Goal: Communication & Community: Answer question/provide support

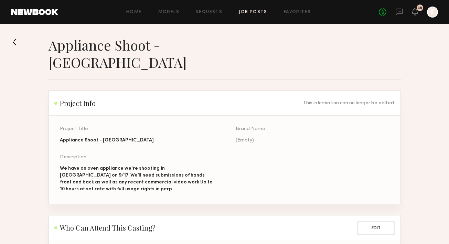
click at [246, 10] on link "Job Posts" at bounding box center [253, 12] width 29 height 4
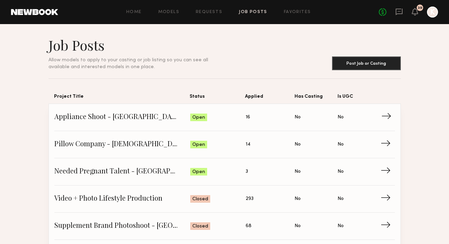
click at [120, 119] on span "Appliance Shoot - San Diego" at bounding box center [122, 117] width 136 height 10
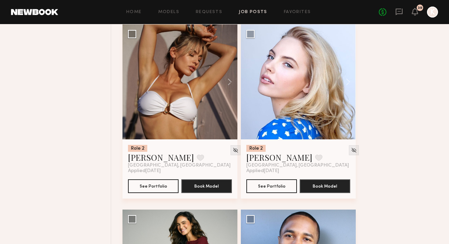
scroll to position [1549, 0]
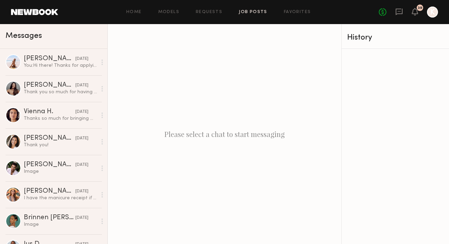
click at [264, 11] on link "Job Posts" at bounding box center [253, 12] width 29 height 4
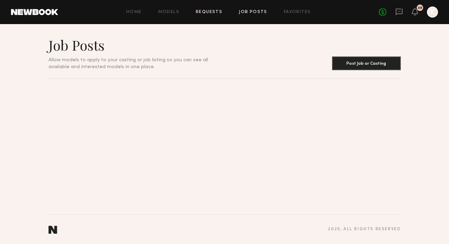
click at [208, 12] on link "Requests" at bounding box center [209, 12] width 27 height 4
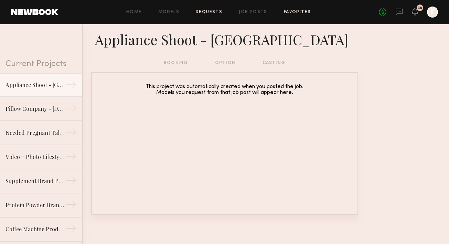
click at [290, 13] on link "Favorites" at bounding box center [297, 12] width 27 height 4
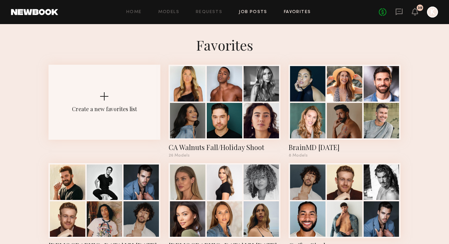
click at [254, 11] on link "Job Posts" at bounding box center [253, 12] width 29 height 4
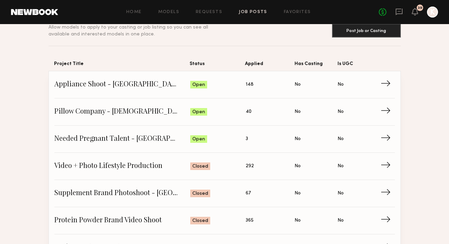
scroll to position [52, 0]
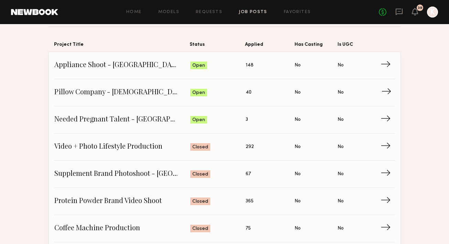
click at [135, 89] on span "Pillow Company - Male Model Needed - San Diego" at bounding box center [122, 92] width 136 height 10
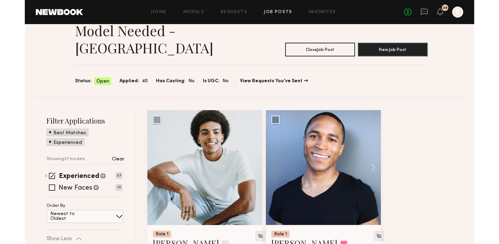
scroll to position [71, 0]
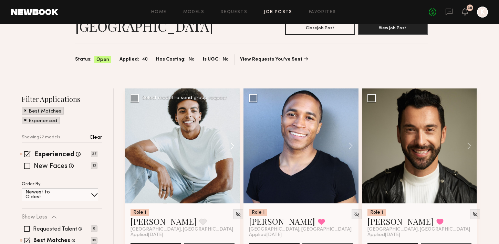
click at [235, 113] on button at bounding box center [229, 145] width 22 height 115
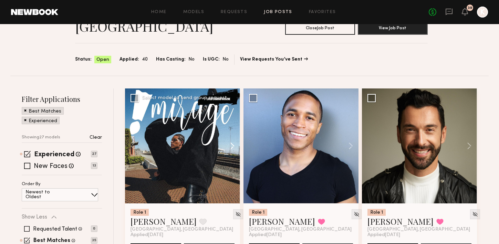
click at [235, 113] on button at bounding box center [229, 145] width 22 height 115
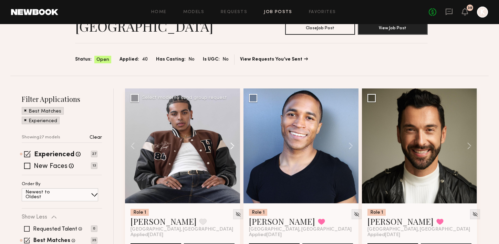
click at [235, 113] on button at bounding box center [229, 145] width 22 height 115
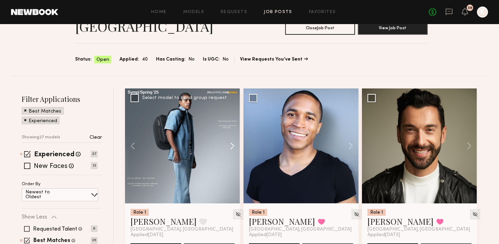
click at [235, 113] on button at bounding box center [229, 145] width 22 height 115
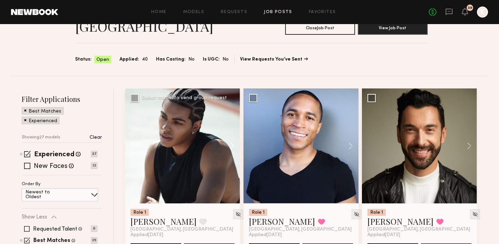
click at [235, 113] on button at bounding box center [229, 145] width 22 height 115
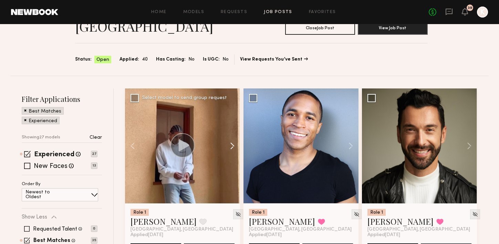
click at [235, 113] on button at bounding box center [229, 145] width 22 height 115
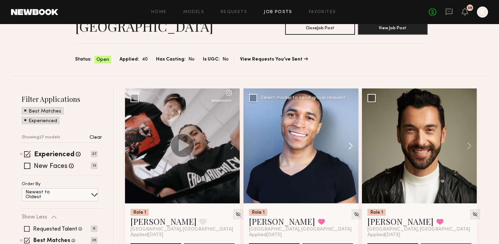
click at [350, 111] on button at bounding box center [347, 145] width 22 height 115
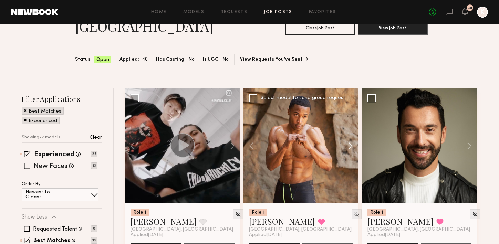
click at [350, 111] on button at bounding box center [347, 145] width 22 height 115
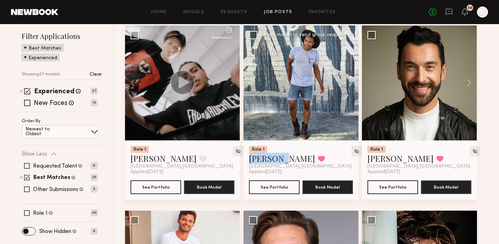
scroll to position [107, 0]
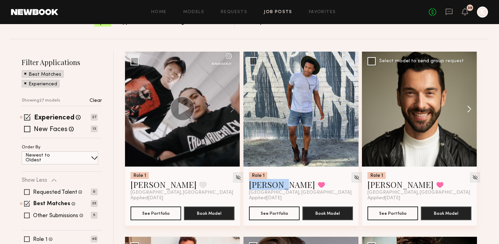
click at [449, 76] on button at bounding box center [466, 109] width 22 height 115
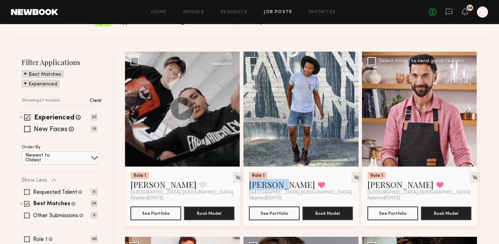
click at [449, 76] on button at bounding box center [466, 109] width 22 height 115
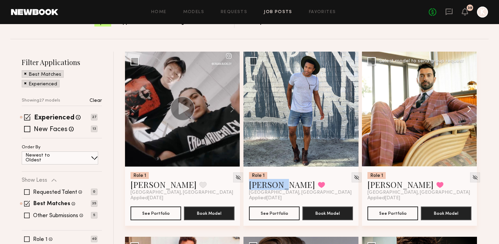
click at [449, 76] on button at bounding box center [466, 109] width 22 height 115
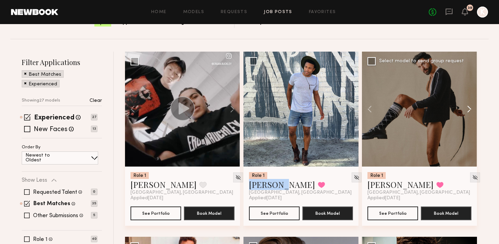
click at [449, 76] on button at bounding box center [466, 109] width 22 height 115
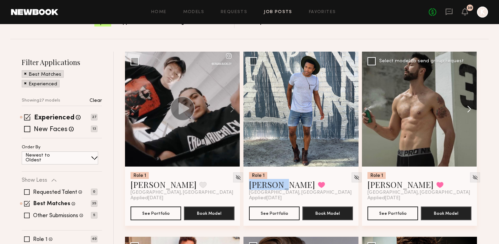
click at [449, 76] on button at bounding box center [466, 109] width 22 height 115
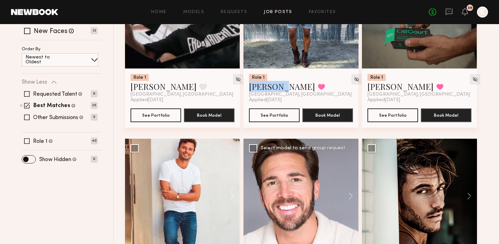
scroll to position [249, 0]
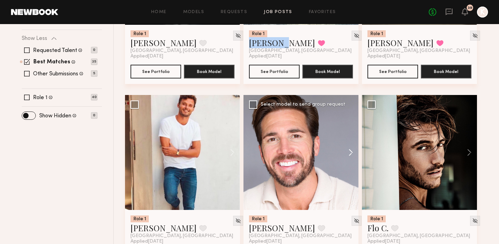
click at [350, 112] on button at bounding box center [347, 152] width 22 height 115
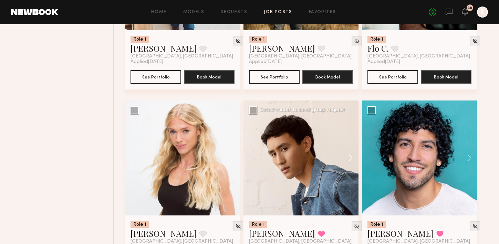
scroll to position [458, 0]
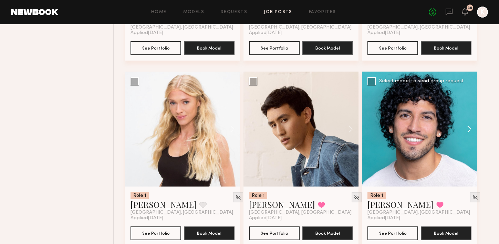
click at [449, 95] on button at bounding box center [466, 129] width 22 height 115
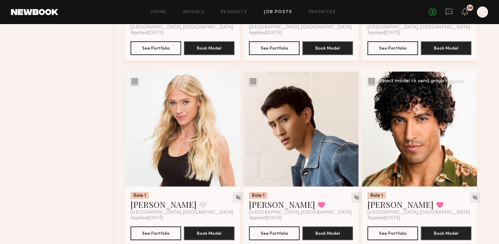
click at [449, 95] on button at bounding box center [466, 129] width 22 height 115
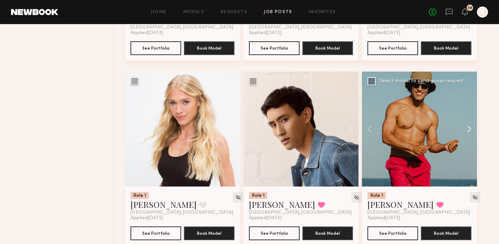
click at [449, 95] on button at bounding box center [466, 129] width 22 height 115
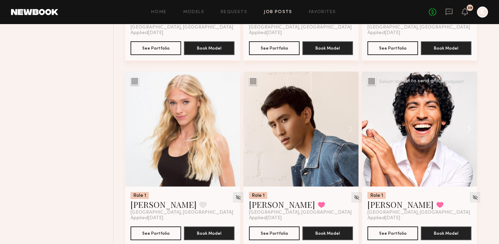
click at [449, 95] on button at bounding box center [466, 129] width 22 height 115
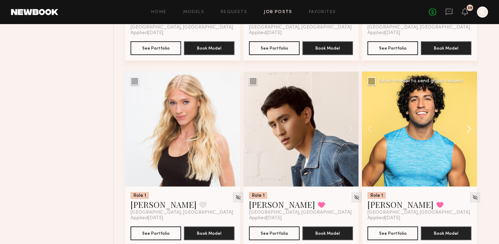
click at [449, 95] on button at bounding box center [466, 129] width 22 height 115
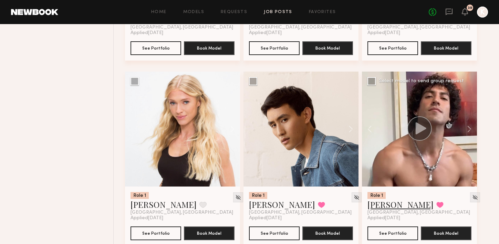
click at [388, 199] on link "[PERSON_NAME]" at bounding box center [400, 204] width 66 height 11
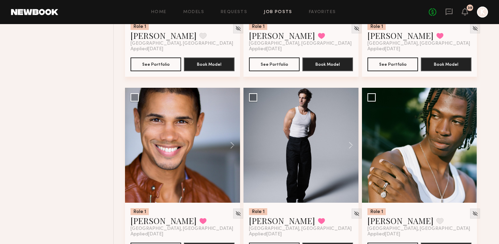
scroll to position [639, 0]
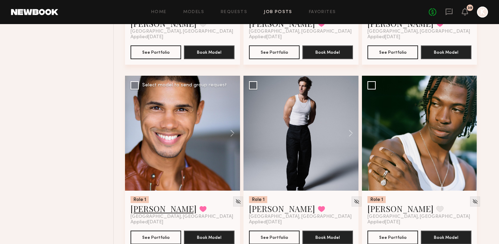
click at [152, 203] on link "Shanti C." at bounding box center [163, 208] width 66 height 11
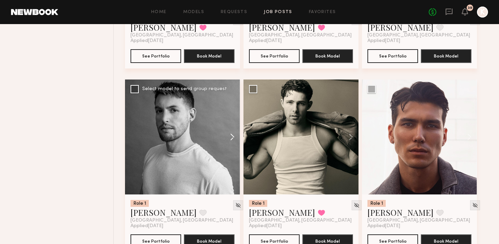
scroll to position [826, 0]
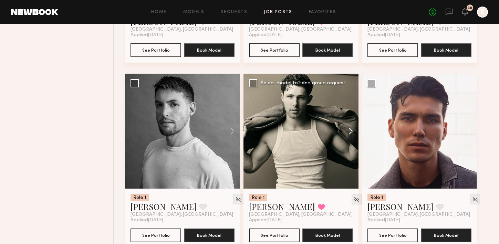
click at [352, 96] on button at bounding box center [347, 131] width 22 height 115
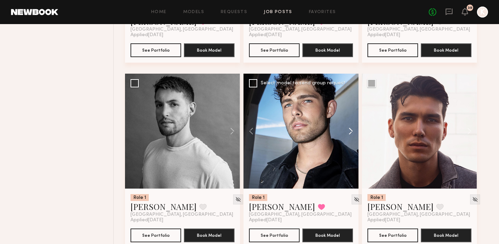
click at [352, 96] on button at bounding box center [347, 131] width 22 height 115
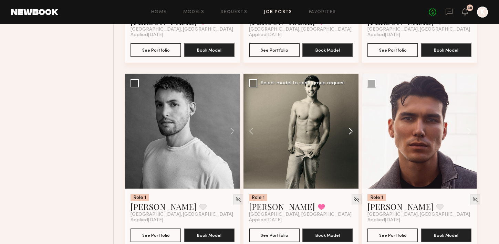
click at [352, 96] on button at bounding box center [347, 131] width 22 height 115
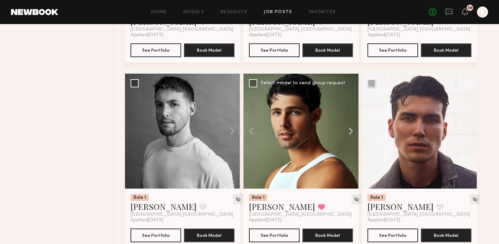
click at [352, 96] on button at bounding box center [347, 131] width 22 height 115
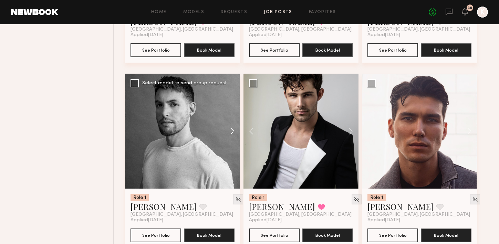
click at [233, 99] on button at bounding box center [229, 131] width 22 height 115
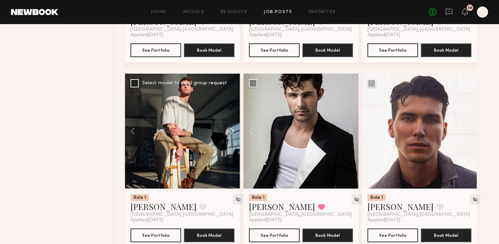
click at [233, 99] on button at bounding box center [229, 131] width 22 height 115
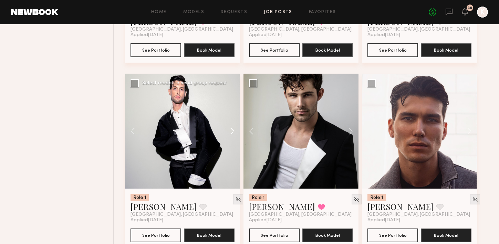
click at [233, 99] on button at bounding box center [229, 131] width 22 height 115
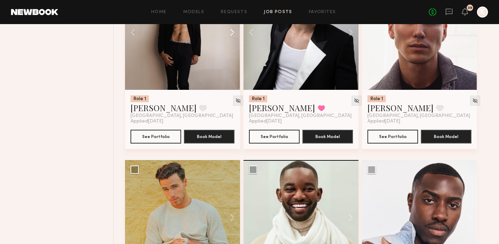
scroll to position [954, 0]
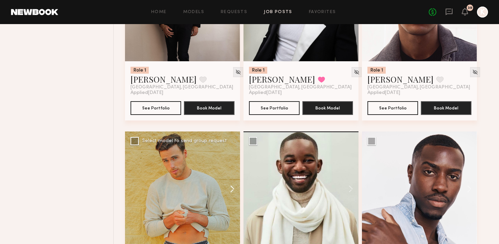
click at [229, 151] on button at bounding box center [229, 189] width 22 height 115
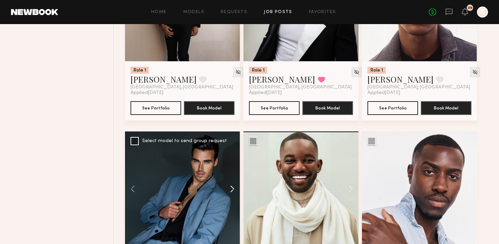
click at [229, 151] on button at bounding box center [229, 189] width 22 height 115
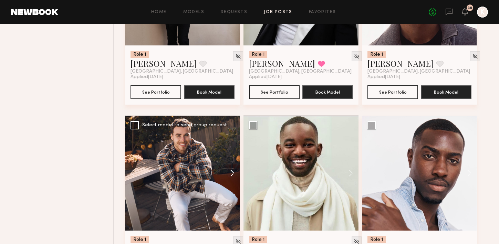
scroll to position [998, 0]
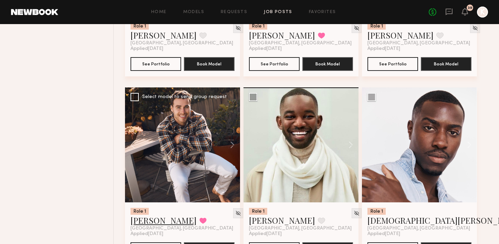
click at [140, 215] on link "Jake H." at bounding box center [163, 220] width 66 height 11
click at [352, 106] on button at bounding box center [347, 144] width 22 height 115
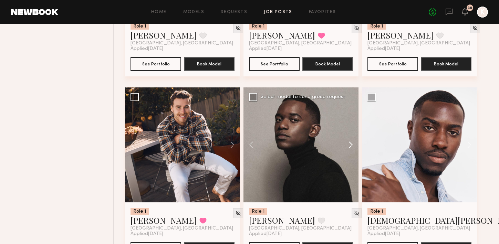
click at [352, 106] on button at bounding box center [347, 144] width 22 height 115
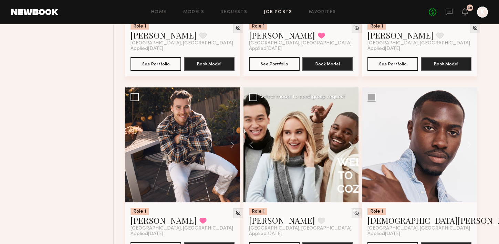
click at [352, 106] on button at bounding box center [347, 144] width 22 height 115
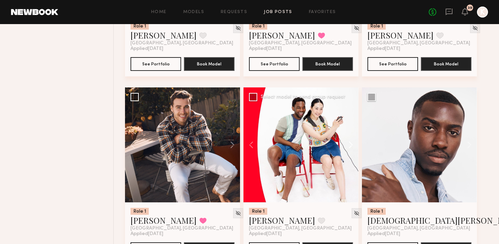
click at [352, 106] on button at bounding box center [347, 144] width 22 height 115
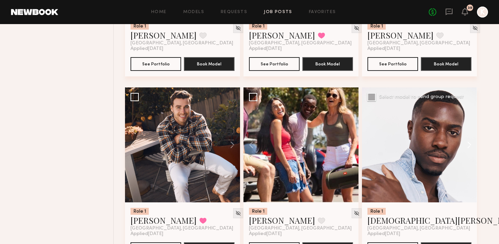
click at [449, 110] on button at bounding box center [466, 144] width 22 height 115
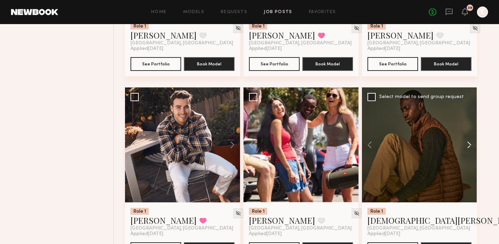
click at [449, 110] on button at bounding box center [466, 144] width 22 height 115
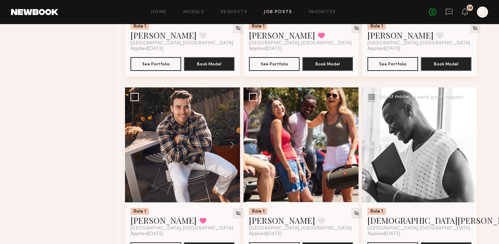
click at [449, 110] on button at bounding box center [466, 144] width 22 height 115
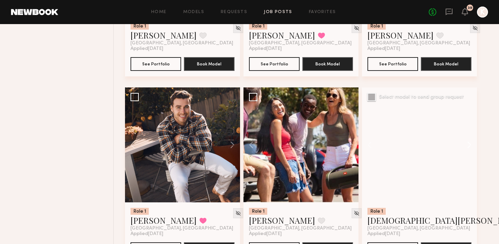
click at [449, 110] on button at bounding box center [466, 144] width 22 height 115
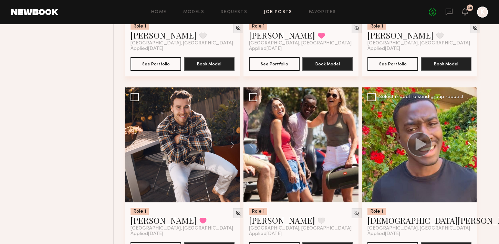
click at [449, 110] on button at bounding box center [466, 144] width 22 height 115
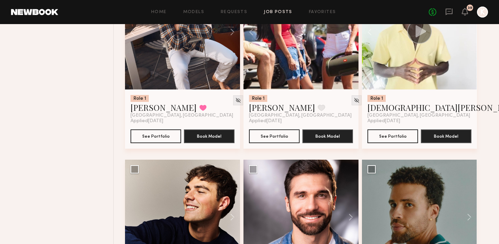
scroll to position [1142, 0]
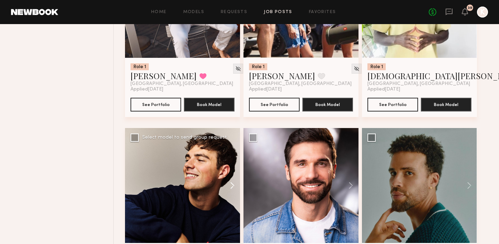
click at [229, 147] on button at bounding box center [229, 185] width 22 height 115
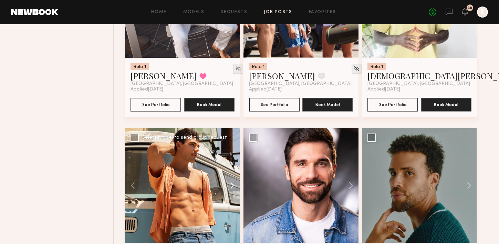
click at [228, 147] on button at bounding box center [229, 185] width 22 height 115
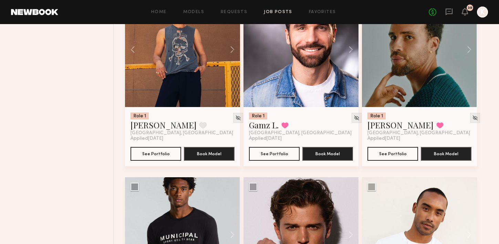
scroll to position [1331, 0]
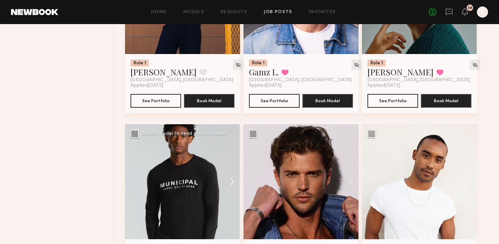
click at [229, 151] on button at bounding box center [229, 181] width 22 height 115
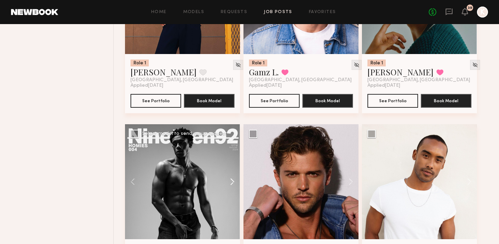
click at [229, 151] on button at bounding box center [229, 181] width 22 height 115
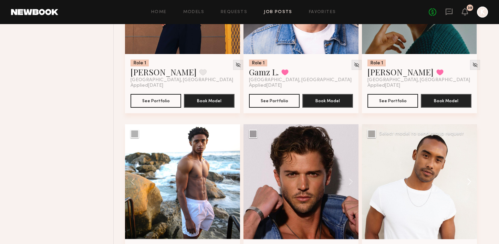
click at [449, 148] on button at bounding box center [466, 181] width 22 height 115
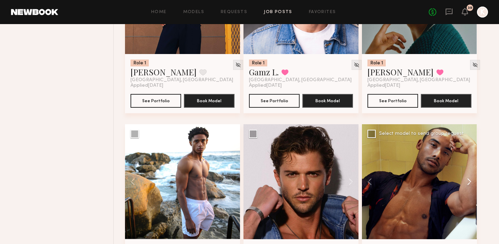
click at [449, 148] on button at bounding box center [466, 181] width 22 height 115
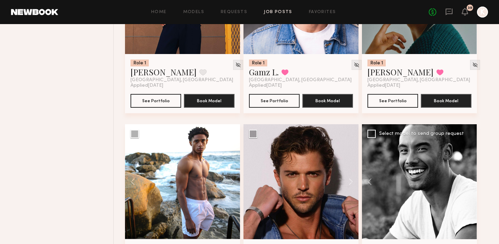
click at [449, 148] on button at bounding box center [466, 181] width 22 height 115
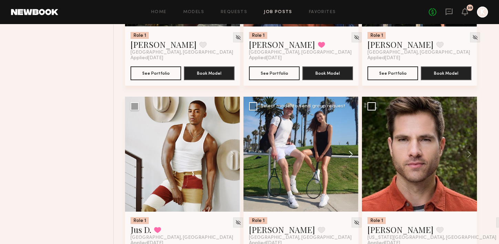
click at [350, 117] on button at bounding box center [347, 154] width 22 height 115
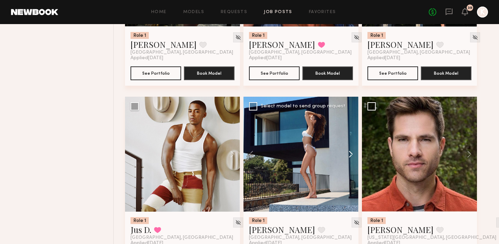
click at [350, 117] on button at bounding box center [347, 154] width 22 height 115
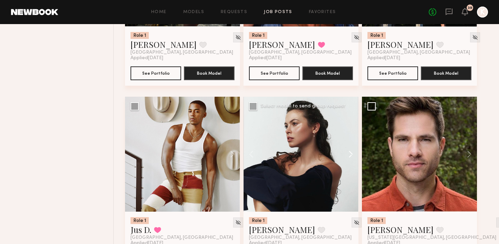
click at [350, 117] on button at bounding box center [347, 154] width 22 height 115
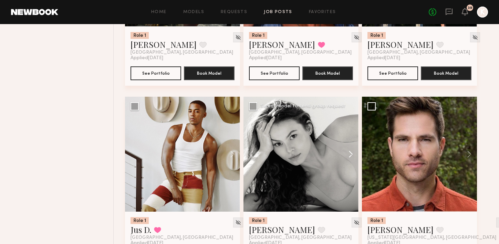
scroll to position [1549, 0]
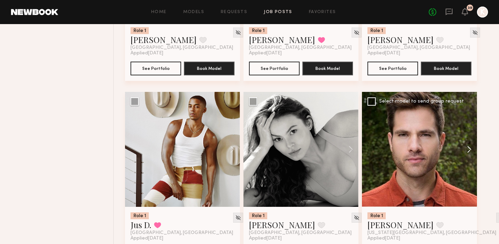
click at [449, 117] on button at bounding box center [466, 149] width 22 height 115
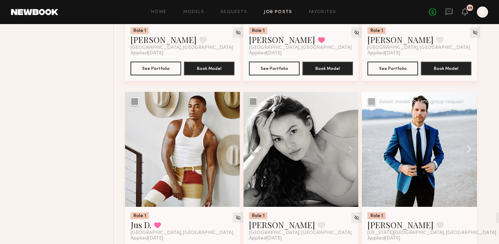
click at [449, 117] on button at bounding box center [466, 149] width 22 height 115
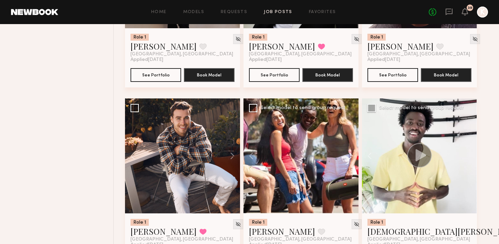
scroll to position [1029, 0]
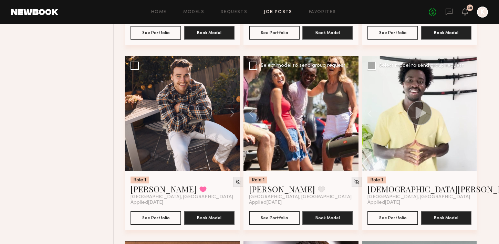
click at [346, 73] on button at bounding box center [347, 113] width 22 height 115
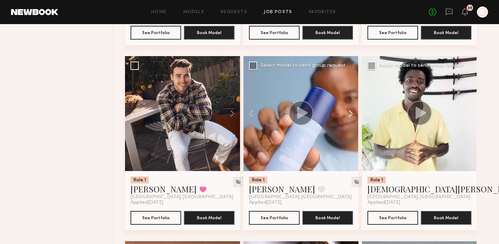
click at [346, 73] on button at bounding box center [347, 113] width 22 height 115
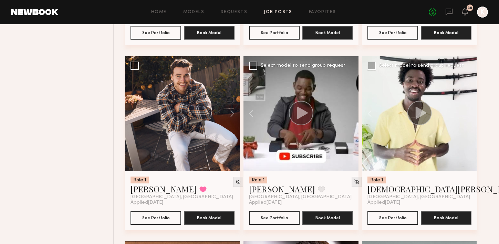
click at [346, 73] on div at bounding box center [300, 113] width 115 height 115
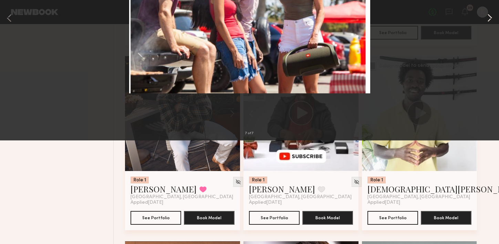
click at [449, 123] on button at bounding box center [489, 121] width 8 height 195
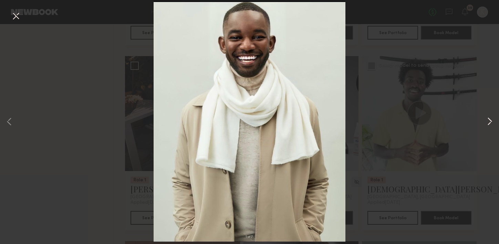
click at [449, 123] on button at bounding box center [489, 121] width 8 height 195
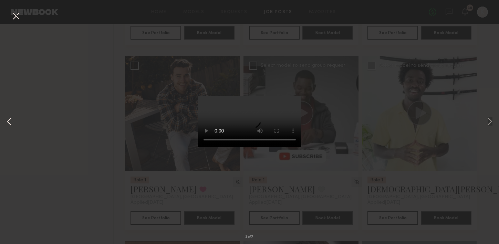
click at [10, 116] on button at bounding box center [9, 121] width 8 height 195
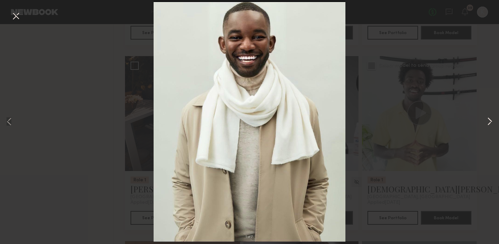
click at [449, 119] on button at bounding box center [489, 121] width 8 height 195
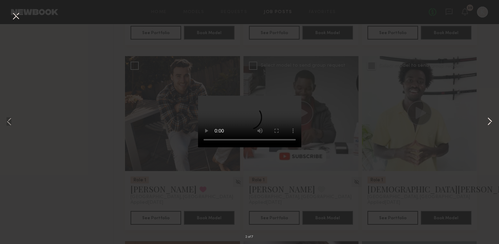
click at [449, 119] on button at bounding box center [489, 121] width 8 height 195
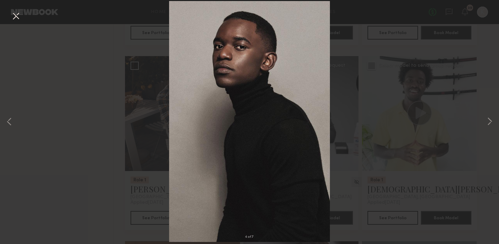
click at [15, 20] on button at bounding box center [15, 16] width 11 height 12
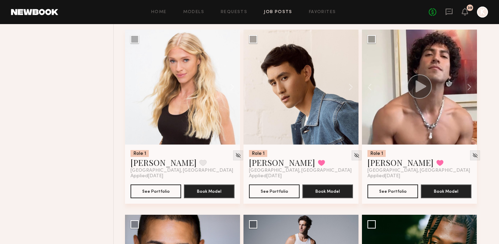
scroll to position [451, 0]
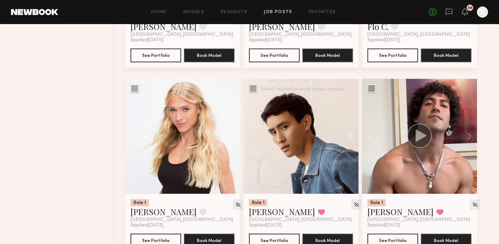
click at [346, 102] on button at bounding box center [347, 136] width 22 height 115
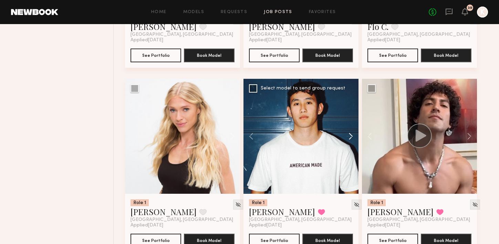
click at [346, 102] on button at bounding box center [347, 136] width 22 height 115
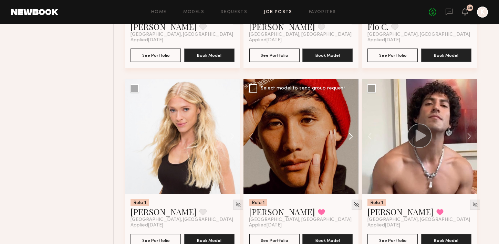
click at [346, 102] on button at bounding box center [347, 136] width 22 height 115
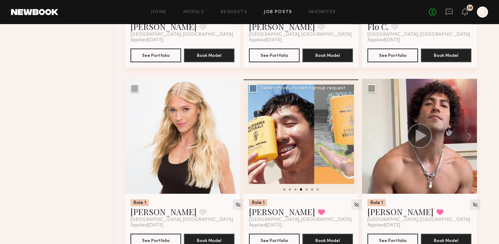
click at [346, 102] on div at bounding box center [300, 136] width 115 height 115
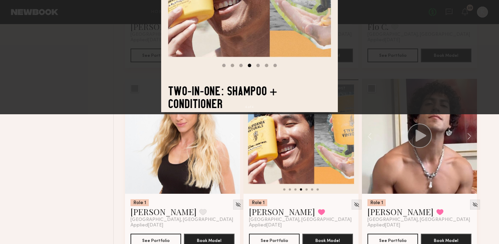
click at [20, 15] on button at bounding box center [15, 16] width 11 height 12
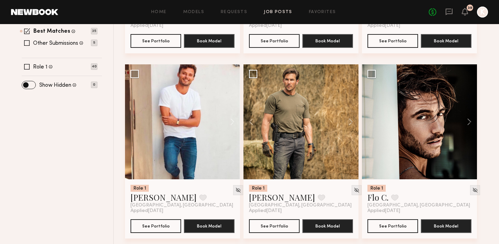
scroll to position [241, 0]
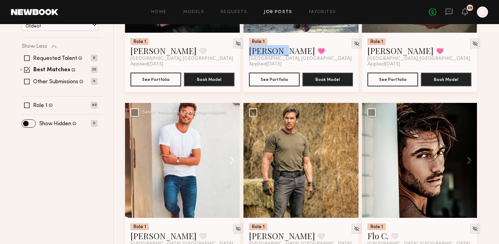
click at [232, 124] on button at bounding box center [229, 160] width 22 height 115
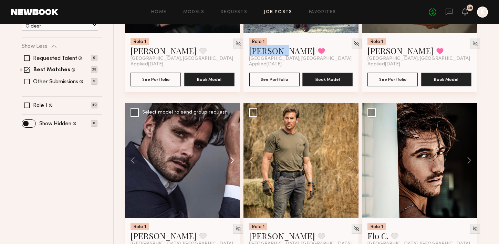
click at [232, 124] on button at bounding box center [229, 160] width 22 height 115
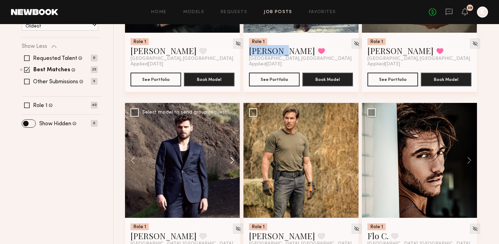
click at [232, 124] on button at bounding box center [229, 160] width 22 height 115
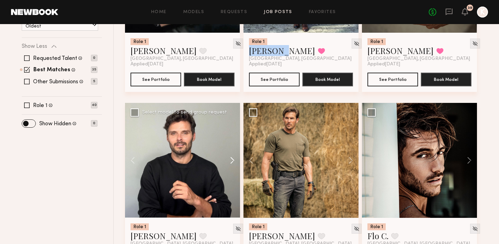
click at [232, 124] on button at bounding box center [229, 160] width 22 height 115
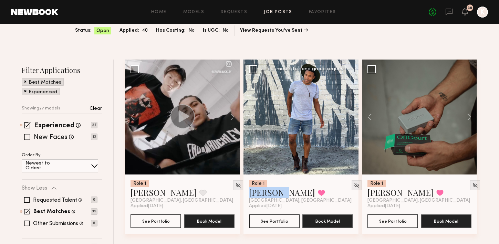
scroll to position [73, 0]
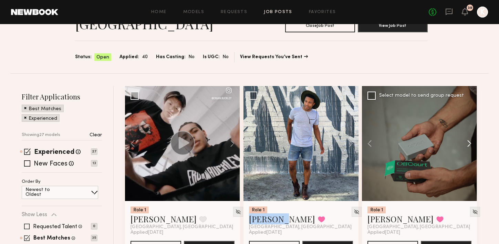
click at [449, 107] on button at bounding box center [466, 143] width 22 height 115
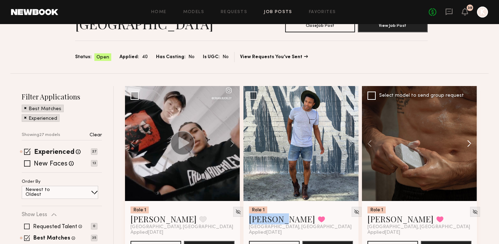
click at [449, 107] on button at bounding box center [466, 143] width 22 height 115
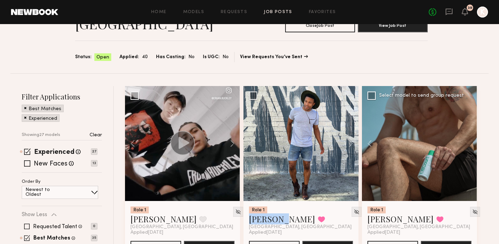
click at [449, 107] on div at bounding box center [419, 143] width 115 height 115
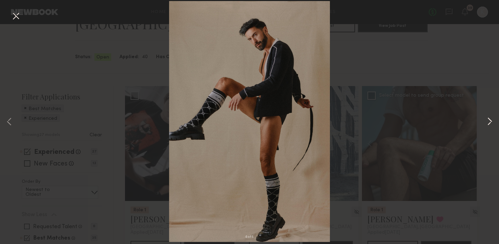
click at [449, 121] on button at bounding box center [489, 121] width 8 height 195
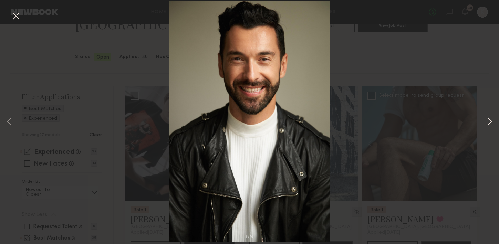
click at [449, 120] on button at bounding box center [489, 121] width 8 height 195
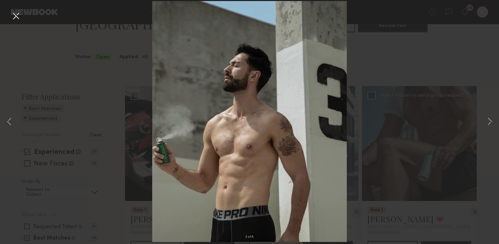
click at [18, 17] on button at bounding box center [15, 16] width 11 height 12
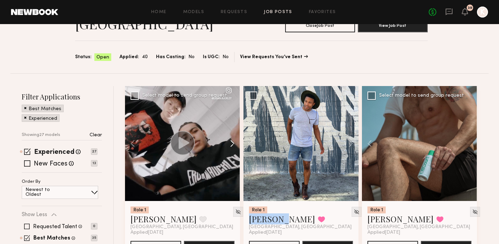
click at [233, 104] on button at bounding box center [229, 143] width 22 height 115
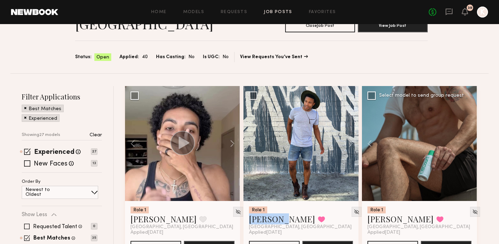
click at [449, 106] on div at bounding box center [419, 143] width 115 height 115
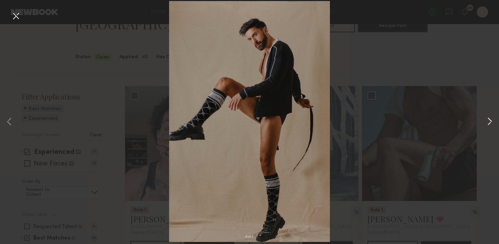
click at [449, 116] on button at bounding box center [489, 121] width 8 height 195
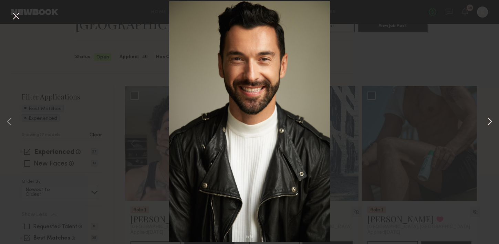
click at [449, 116] on button at bounding box center [489, 121] width 8 height 195
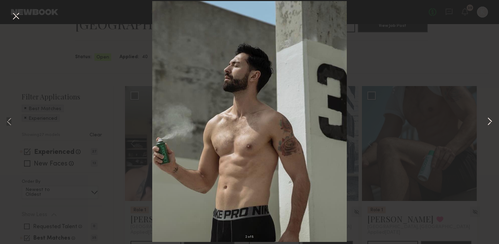
click at [449, 116] on button at bounding box center [489, 121] width 8 height 195
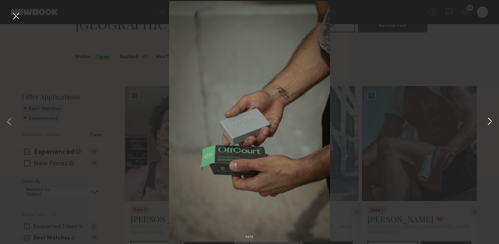
click at [449, 121] on button at bounding box center [489, 121] width 8 height 195
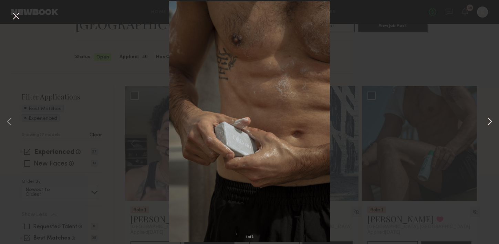
click at [449, 121] on button at bounding box center [489, 121] width 8 height 195
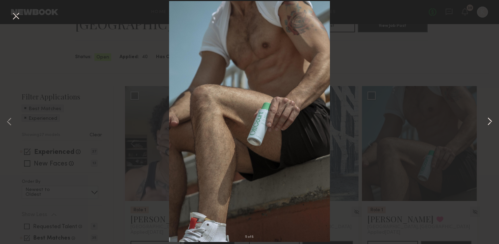
click at [449, 121] on button at bounding box center [489, 121] width 8 height 195
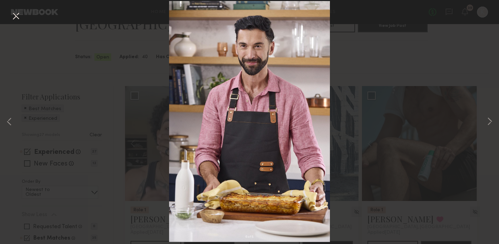
click at [12, 10] on div "6 of 8" at bounding box center [249, 122] width 499 height 244
click at [13, 11] on button at bounding box center [15, 16] width 11 height 12
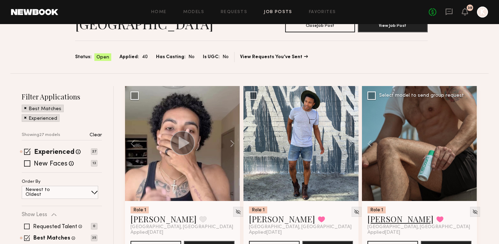
click at [387, 213] on link "[PERSON_NAME]" at bounding box center [400, 218] width 66 height 11
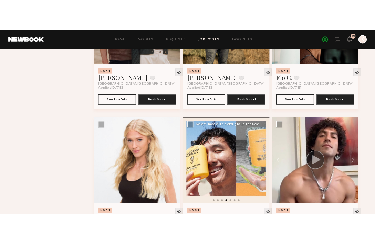
scroll to position [473, 0]
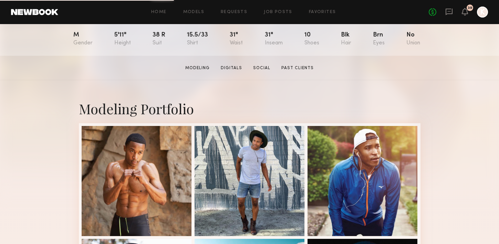
scroll to position [18, 0]
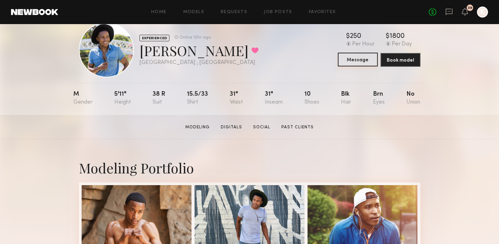
click at [344, 58] on button "Message" at bounding box center [358, 60] width 40 height 14
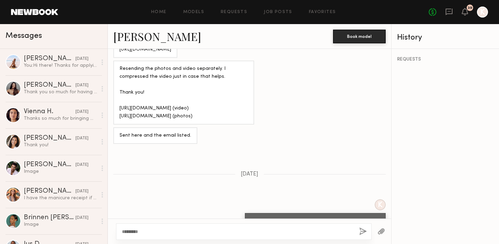
scroll to position [1241, 0]
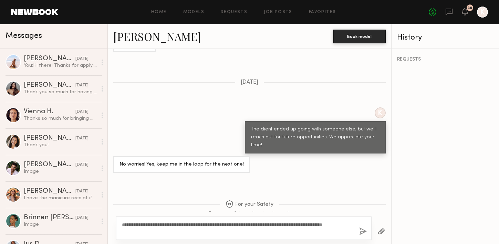
click at [302, 227] on textarea "**********" at bounding box center [238, 228] width 232 height 14
click at [180, 235] on div "**********" at bounding box center [243, 228] width 255 height 23
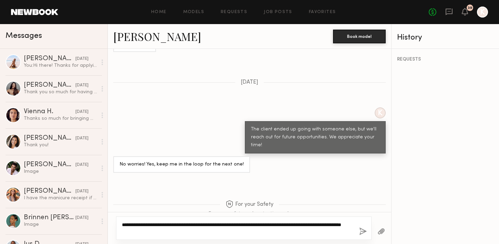
click at [187, 231] on textarea "**********" at bounding box center [238, 228] width 232 height 14
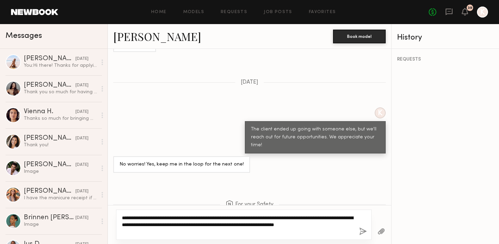
click at [155, 232] on textarea "**********" at bounding box center [238, 224] width 232 height 21
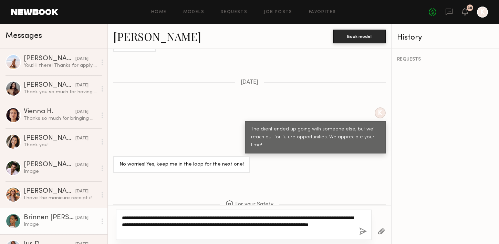
drag, startPoint x: 197, startPoint y: 233, endPoint x: 97, endPoint y: 212, distance: 101.5
click at [97, 212] on div "Messages Elena J. 08/28/2025 You: Hi there! Thanks for applying to our job in S…" at bounding box center [249, 134] width 499 height 220
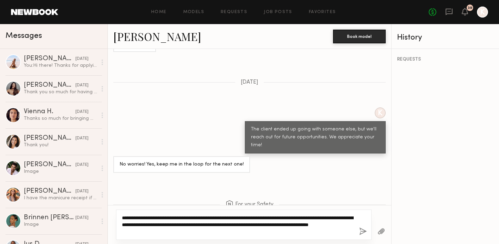
type textarea "**********"
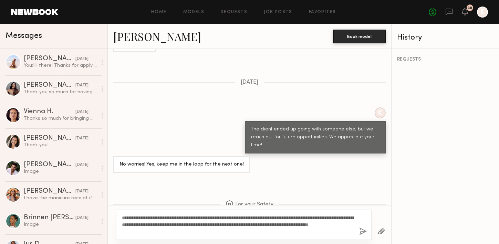
click at [361, 231] on button "button" at bounding box center [363, 232] width 8 height 9
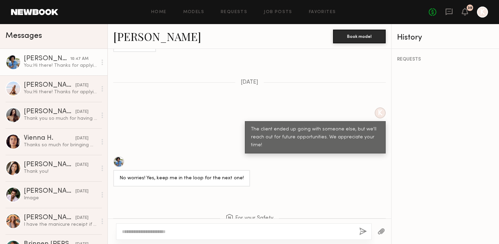
scroll to position [1411, 0]
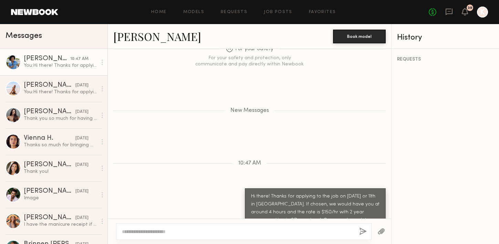
click at [203, 235] on div at bounding box center [243, 231] width 255 height 17
click at [202, 230] on textarea at bounding box center [238, 231] width 232 height 7
type textarea "*"
type textarea "**********"
click at [359, 229] on button "button" at bounding box center [363, 232] width 8 height 9
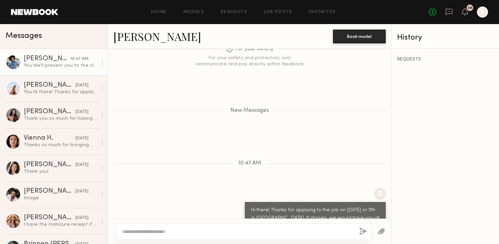
scroll to position [1444, 0]
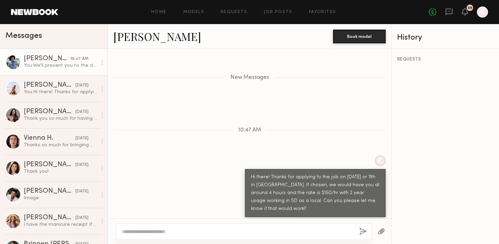
click at [208, 234] on textarea at bounding box center [238, 231] width 232 height 7
paste textarea "**********"
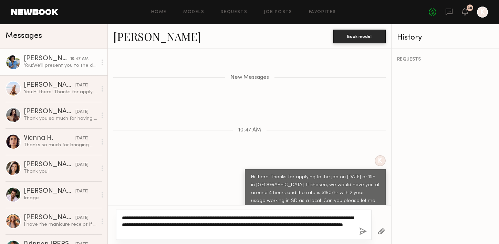
click at [257, 233] on textarea "**********" at bounding box center [238, 224] width 232 height 21
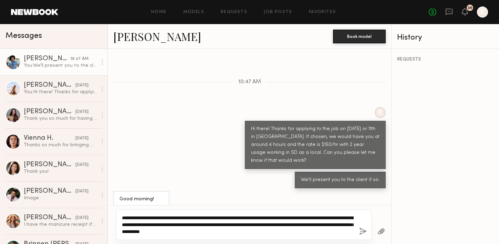
type textarea "**********"
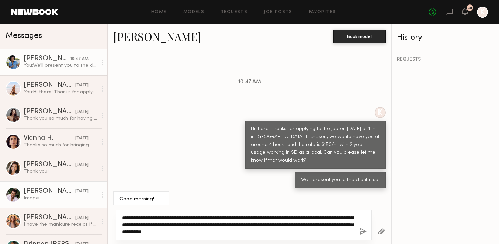
drag, startPoint x: 269, startPoint y: 234, endPoint x: 93, endPoint y: 205, distance: 178.3
click at [93, 205] on div "Messages Craig H. 10:47 AM You: We'll present you to the client if so. Elena J.…" at bounding box center [249, 134] width 499 height 220
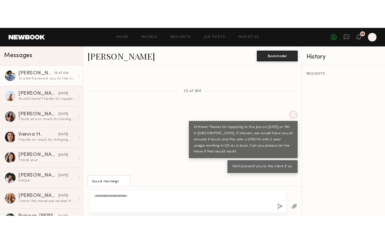
scroll to position [1479, 0]
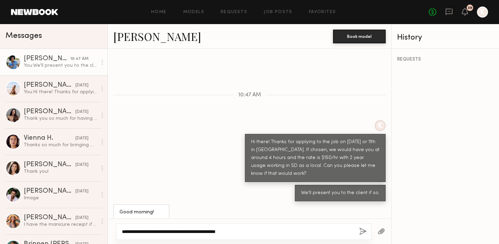
type textarea "**********"
click at [368, 230] on div "**********" at bounding box center [243, 231] width 255 height 17
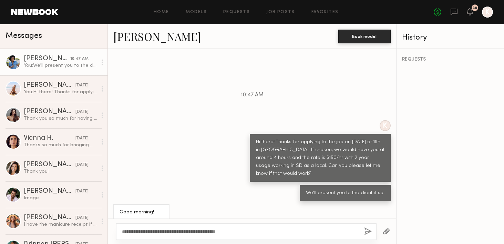
click at [211, 204] on div "Good morning! That works for me!" at bounding box center [252, 220] width 288 height 32
click at [329, 234] on textarea "**********" at bounding box center [240, 231] width 237 height 7
click at [365, 234] on button "button" at bounding box center [368, 232] width 8 height 9
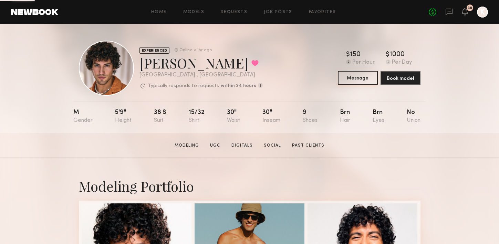
click at [352, 75] on button "Message" at bounding box center [358, 78] width 40 height 14
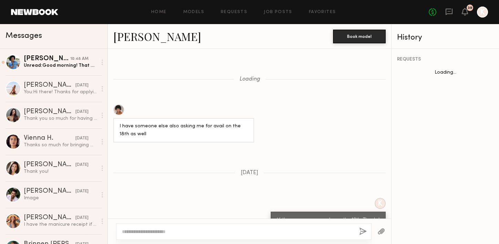
scroll to position [688, 0]
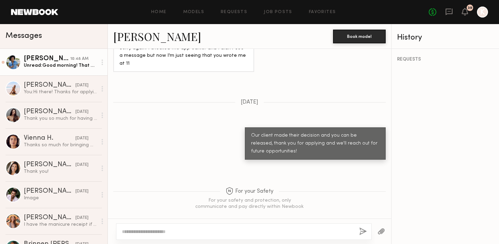
click at [61, 64] on div "Unread: Good morning! That works for me!" at bounding box center [60, 65] width 73 height 7
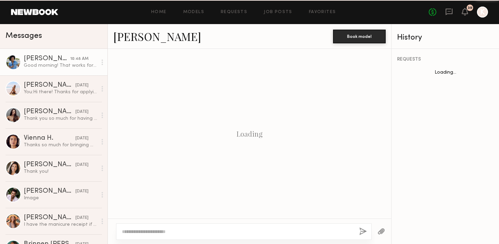
scroll to position [502, 0]
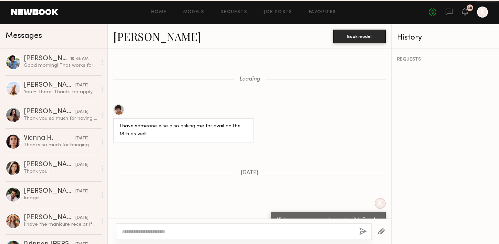
scroll to position [688, 0]
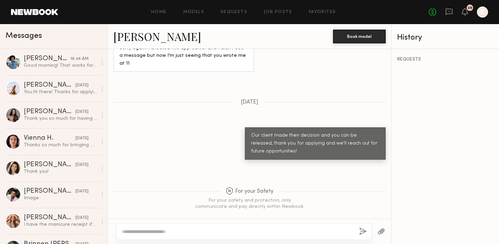
click at [166, 229] on textarea at bounding box center [238, 231] width 232 height 7
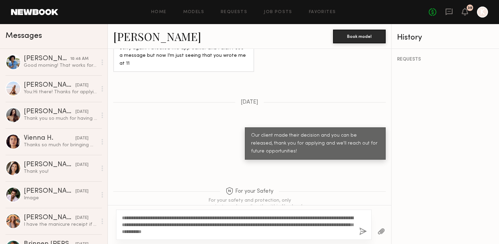
scroll to position [701, 0]
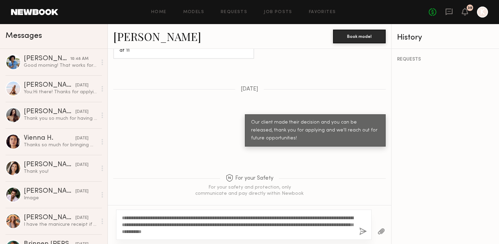
type textarea "**********"
click at [362, 231] on button "button" at bounding box center [363, 232] width 8 height 9
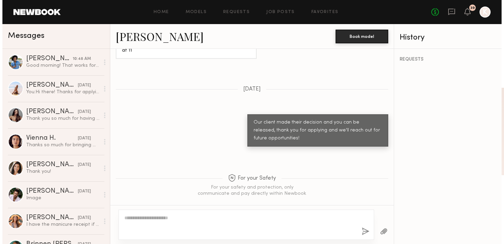
scroll to position [857, 0]
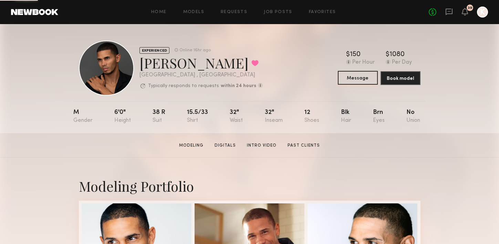
click at [351, 82] on button "Message" at bounding box center [358, 78] width 40 height 14
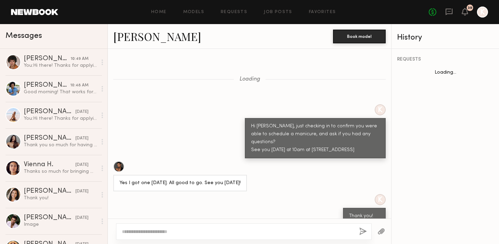
scroll to position [398, 0]
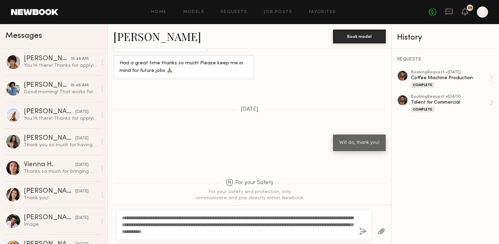
click at [138, 216] on textarea "**********" at bounding box center [238, 224] width 232 height 21
type textarea "**********"
click at [360, 231] on button "button" at bounding box center [363, 232] width 8 height 9
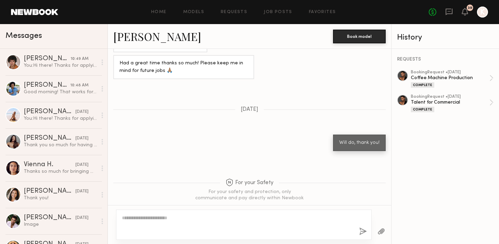
scroll to position [567, 0]
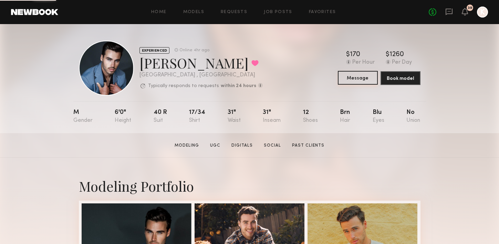
click at [363, 77] on button "Message" at bounding box center [358, 78] width 40 height 14
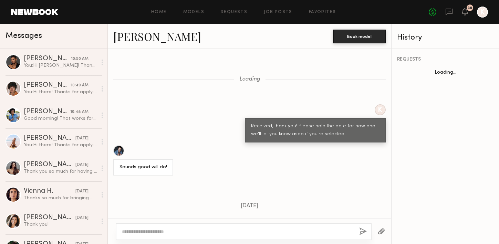
scroll to position [558, 0]
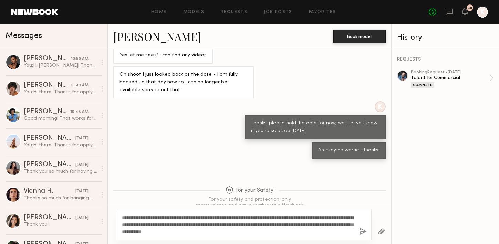
click at [138, 218] on textarea "**********" at bounding box center [238, 224] width 232 height 21
click at [312, 232] on textarea "**********" at bounding box center [238, 224] width 232 height 21
type textarea "**********"
click at [363, 229] on button "button" at bounding box center [363, 232] width 8 height 9
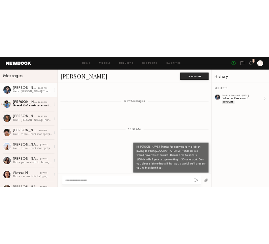
scroll to position [733, 0]
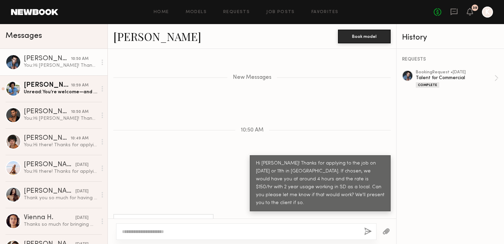
click at [130, 38] on link "Jake H." at bounding box center [157, 36] width 88 height 15
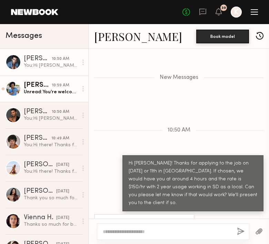
click at [29, 96] on link "Craig H. 10:59 AM Unread: You’re welcome—and thank you!" at bounding box center [44, 88] width 88 height 27
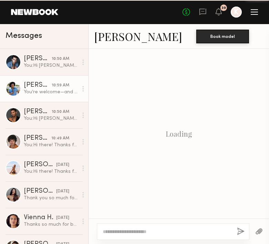
scroll to position [482, 0]
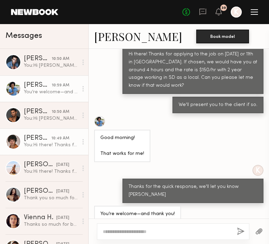
click at [33, 149] on link "Aaron V. 10:49 AM You: Hi there! Thanks for applying to the job on September 10…" at bounding box center [44, 141] width 88 height 27
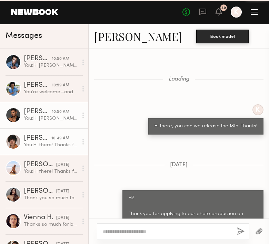
scroll to position [711, 0]
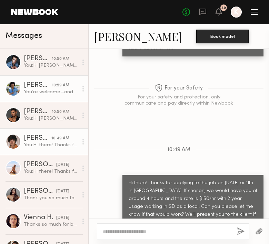
click at [37, 96] on link "Craig H. 10:59 AM You’re welcome—and thank you!" at bounding box center [44, 88] width 88 height 27
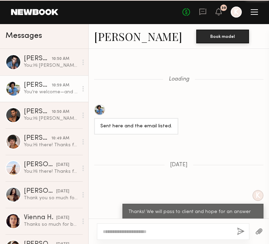
scroll to position [482, 0]
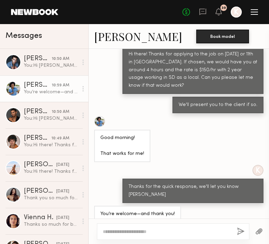
click at [104, 40] on link "[PERSON_NAME]" at bounding box center [138, 36] width 88 height 15
click at [103, 34] on link "[PERSON_NAME]" at bounding box center [138, 36] width 88 height 15
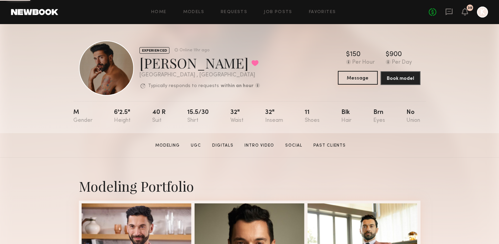
click at [355, 82] on button "Message" at bounding box center [358, 78] width 40 height 14
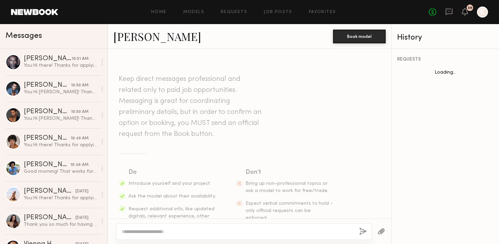
scroll to position [521, 0]
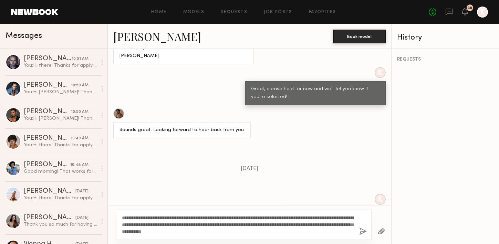
type textarea "**********"
click at [363, 232] on button "button" at bounding box center [363, 232] width 8 height 9
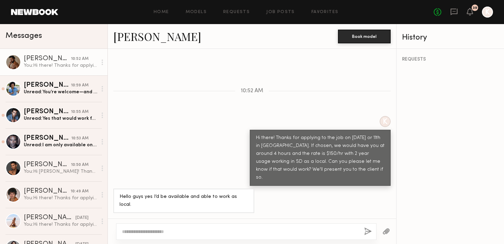
scroll to position [704, 0]
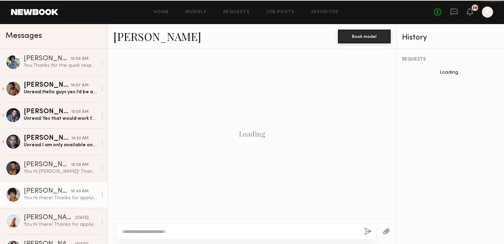
scroll to position [711, 0]
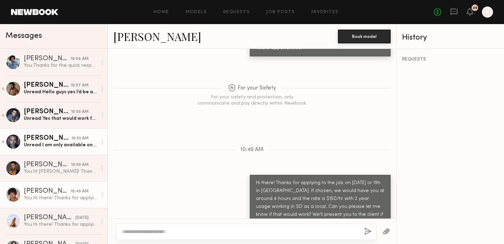
click at [47, 89] on div "Unread: Hello guys yes I’d be available and able to work as local." at bounding box center [60, 92] width 73 height 7
click at [56, 139] on div "[PERSON_NAME]" at bounding box center [48, 138] width 48 height 7
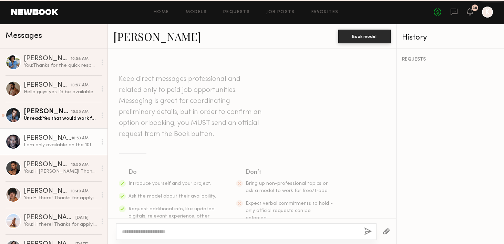
scroll to position [194, 0]
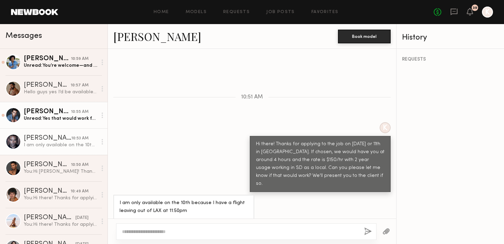
click at [70, 124] on link "[PERSON_NAME] 10:55 AM Unread: Yes that would work for me thank you" at bounding box center [53, 115] width 107 height 27
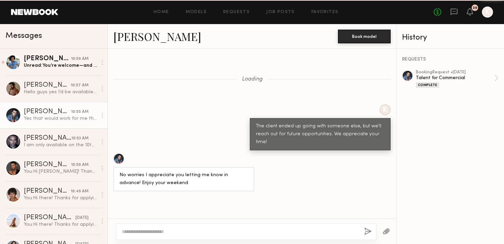
scroll to position [554, 0]
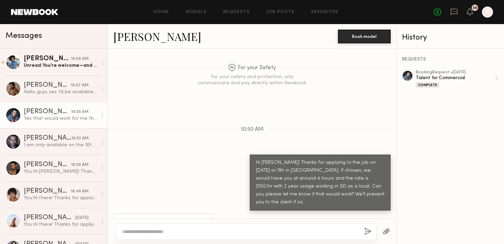
click at [136, 33] on link "[PERSON_NAME]" at bounding box center [157, 36] width 88 height 15
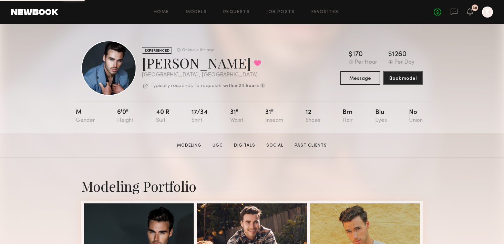
scroll to position [162, 0]
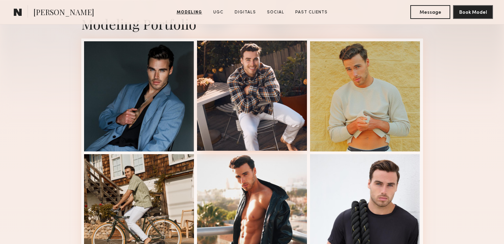
click at [264, 69] on div at bounding box center [252, 96] width 110 height 110
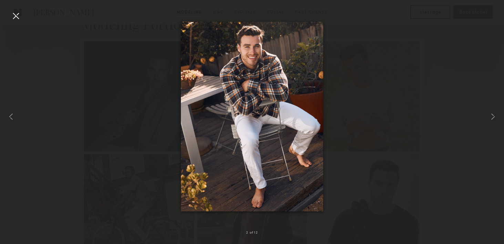
click at [19, 13] on div at bounding box center [15, 15] width 11 height 11
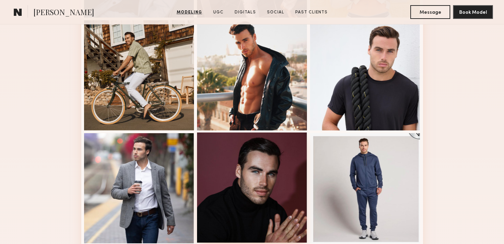
scroll to position [279, 0]
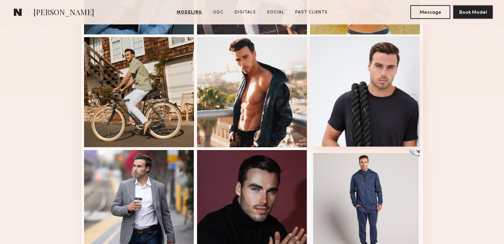
click at [334, 100] on div at bounding box center [365, 91] width 110 height 110
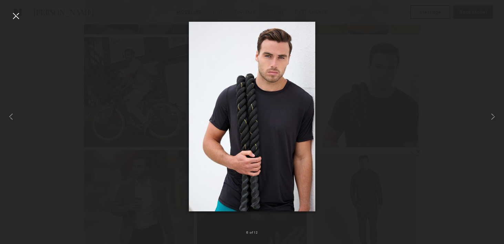
click at [13, 12] on div at bounding box center [15, 15] width 11 height 11
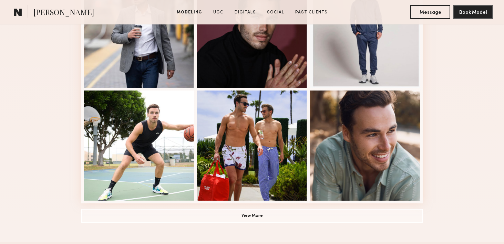
scroll to position [466, 0]
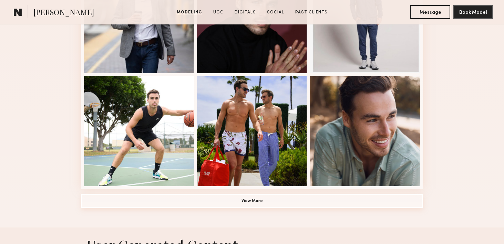
click at [252, 202] on button "View More" at bounding box center [252, 201] width 342 height 14
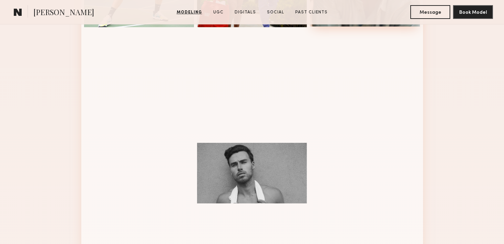
scroll to position [662, 0]
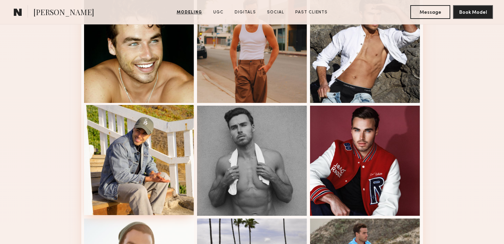
click at [130, 139] on div at bounding box center [139, 160] width 110 height 110
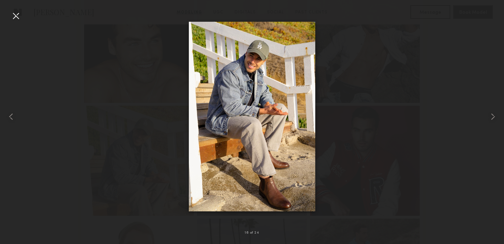
click at [19, 14] on div at bounding box center [15, 15] width 11 height 11
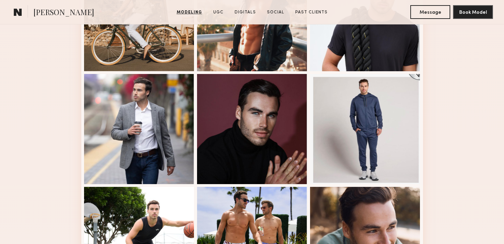
scroll to position [342, 0]
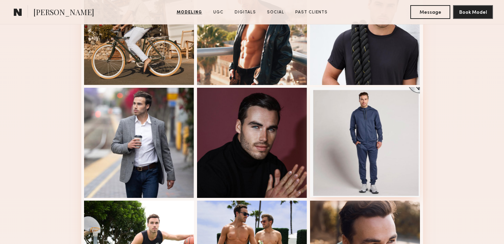
click at [387, 127] on div at bounding box center [365, 142] width 110 height 110
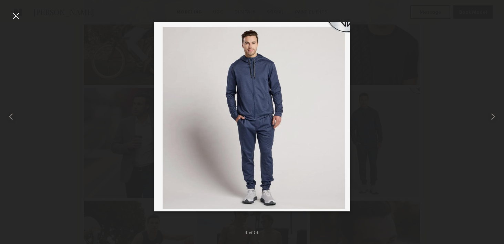
click at [18, 15] on div at bounding box center [15, 15] width 11 height 11
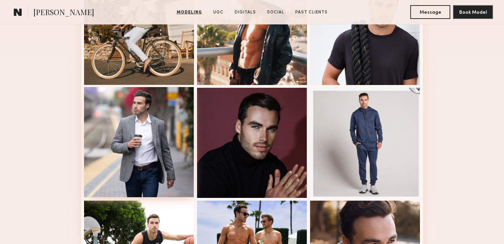
click at [150, 111] on div at bounding box center [139, 142] width 110 height 110
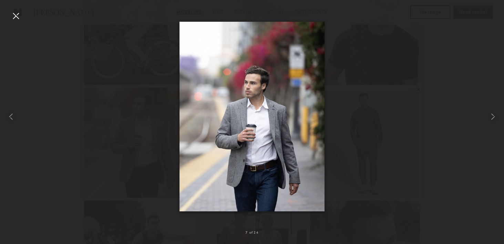
click at [14, 14] on div at bounding box center [15, 15] width 11 height 11
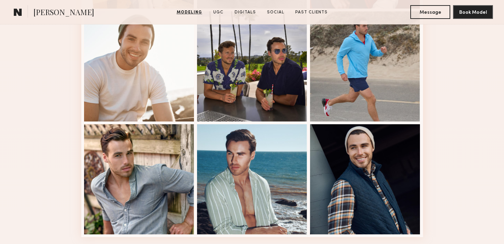
scroll to position [894, 0]
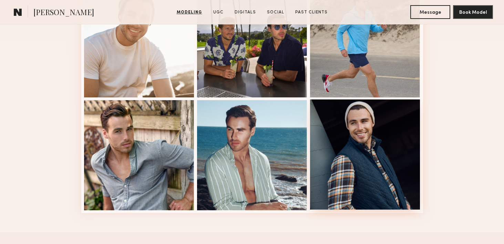
click at [392, 142] on div at bounding box center [365, 155] width 110 height 110
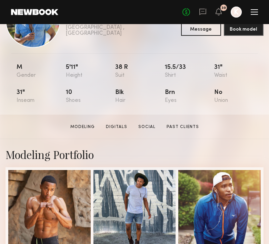
scroll to position [184, 0]
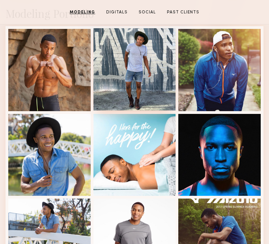
click at [144, 52] on div at bounding box center [134, 69] width 82 height 82
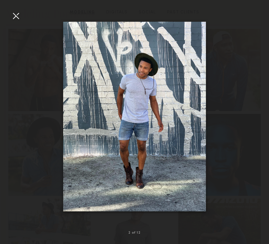
click at [14, 14] on div at bounding box center [15, 15] width 11 height 11
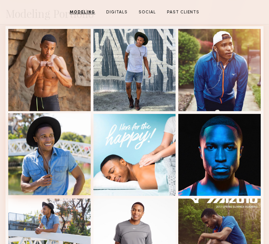
click at [61, 161] on div at bounding box center [49, 154] width 82 height 82
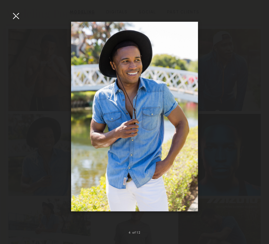
click at [12, 14] on div at bounding box center [15, 15] width 11 height 11
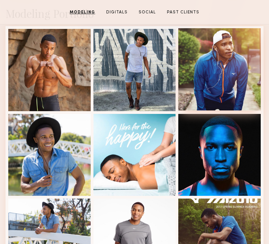
click at [236, 65] on div at bounding box center [219, 69] width 82 height 82
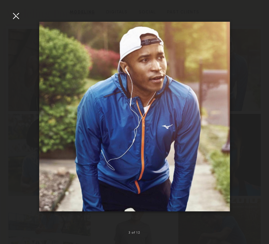
click at [18, 15] on div at bounding box center [15, 15] width 11 height 11
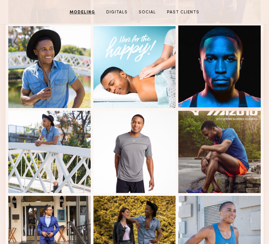
scroll to position [329, 0]
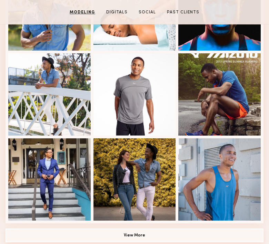
click at [139, 236] on button "View More" at bounding box center [135, 236] width 258 height 14
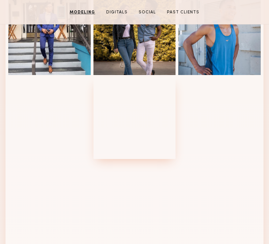
scroll to position [491, 0]
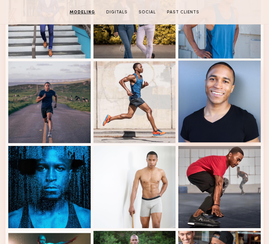
click at [224, 88] on div at bounding box center [219, 102] width 82 height 82
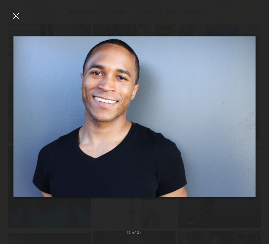
click at [21, 11] on div at bounding box center [15, 15] width 11 height 11
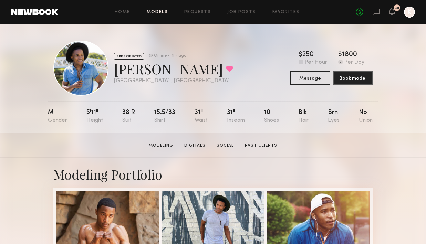
click at [164, 13] on link "Models" at bounding box center [157, 12] width 21 height 4
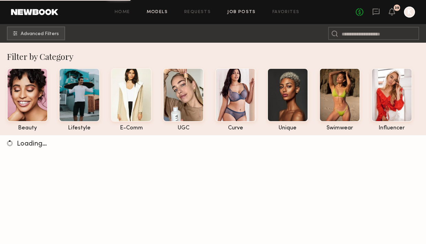
click at [240, 11] on link "Job Posts" at bounding box center [241, 12] width 29 height 4
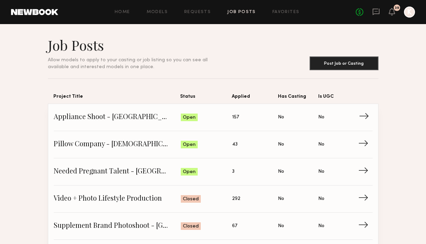
click at [100, 123] on span "Appliance Shoot - San Diego" at bounding box center [117, 117] width 127 height 10
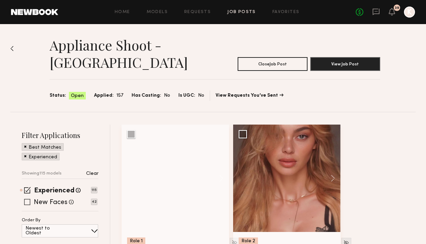
click at [29, 199] on span at bounding box center [27, 202] width 6 height 6
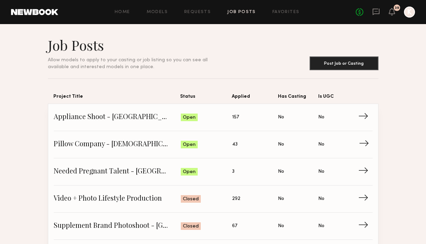
click at [108, 143] on span "Pillow Company - Male Model Needed - San Diego" at bounding box center [117, 144] width 127 height 10
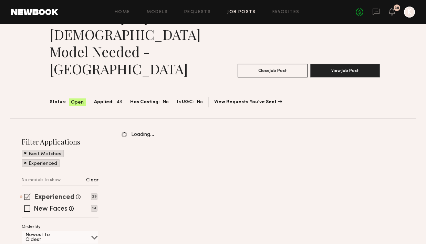
scroll to position [32, 0]
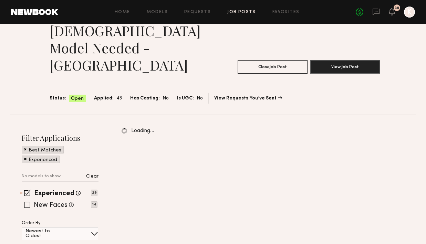
click at [23, 202] on div "New Faces Talent we've deemed to be in the early stages of their professional c…" at bounding box center [60, 205] width 76 height 6
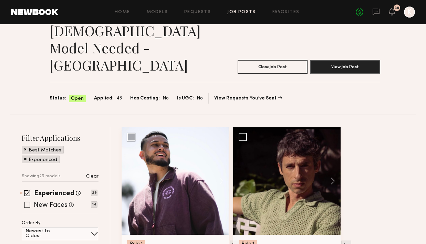
click at [27, 202] on span at bounding box center [27, 205] width 6 height 6
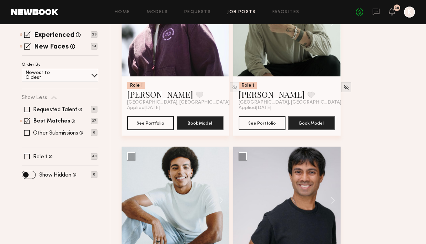
scroll to position [242, 0]
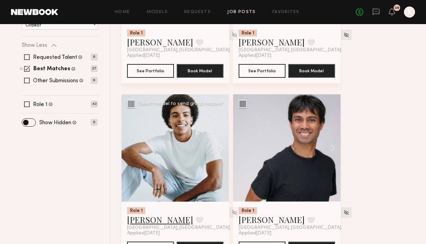
click at [147, 214] on link "Jaylin D." at bounding box center [160, 219] width 66 height 11
click at [268, 154] on div at bounding box center [286, 147] width 107 height 107
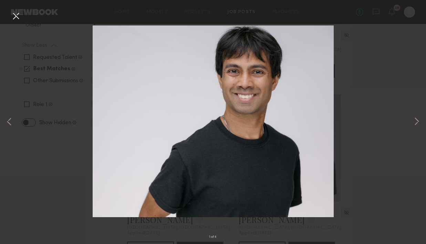
click at [18, 14] on button at bounding box center [15, 16] width 11 height 12
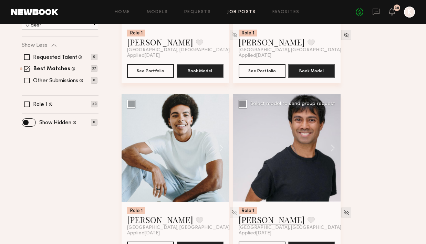
click at [263, 214] on link "Lakshika D." at bounding box center [272, 219] width 66 height 11
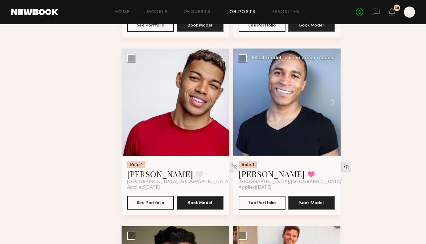
scroll to position [454, 0]
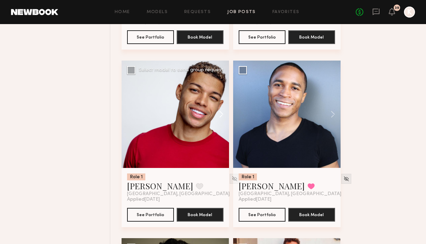
click at [220, 78] on button at bounding box center [218, 114] width 22 height 107
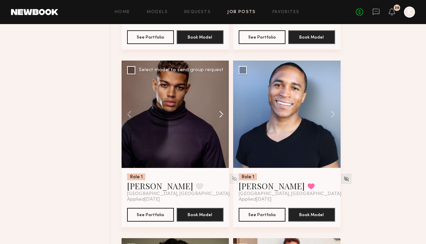
click at [220, 78] on button at bounding box center [218, 114] width 22 height 107
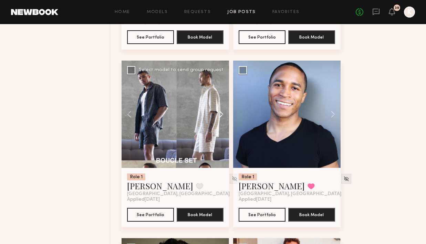
click at [220, 78] on button at bounding box center [218, 114] width 22 height 107
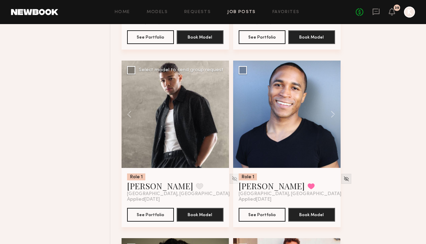
click at [220, 78] on div at bounding box center [175, 114] width 107 height 107
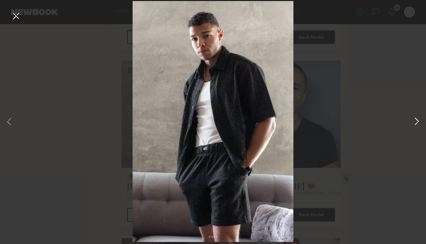
click at [268, 121] on button at bounding box center [416, 121] width 8 height 195
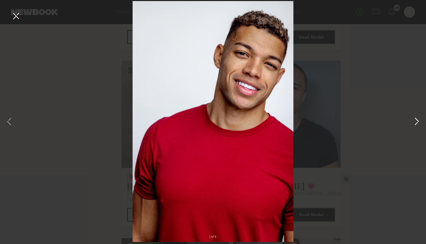
click at [268, 121] on button at bounding box center [416, 121] width 8 height 195
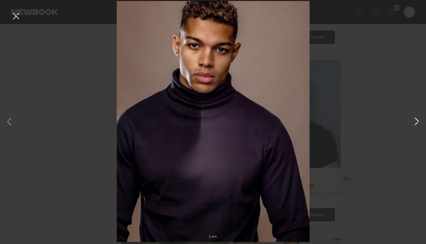
click at [268, 119] on button at bounding box center [416, 121] width 8 height 195
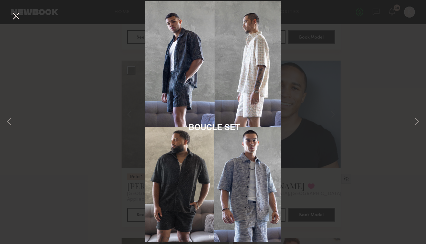
click at [11, 15] on button at bounding box center [15, 16] width 11 height 12
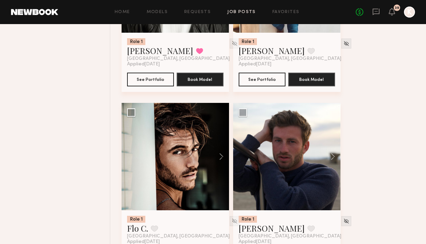
scroll to position [796, 0]
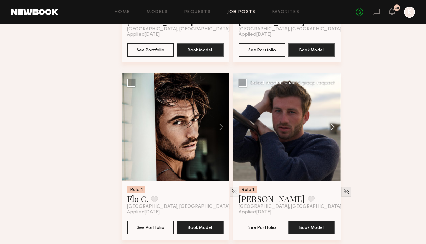
click at [268, 94] on button at bounding box center [329, 126] width 22 height 107
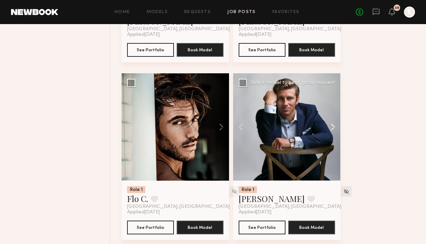
click at [268, 94] on button at bounding box center [329, 126] width 22 height 107
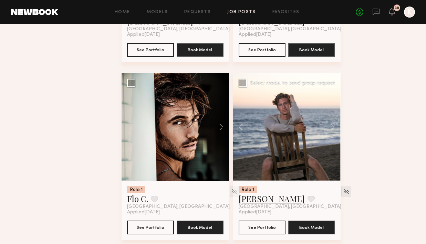
click at [250, 193] on link "Tyson J." at bounding box center [272, 198] width 66 height 11
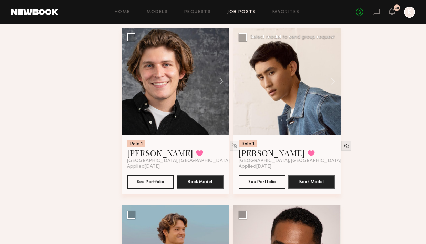
scroll to position [1092, 0]
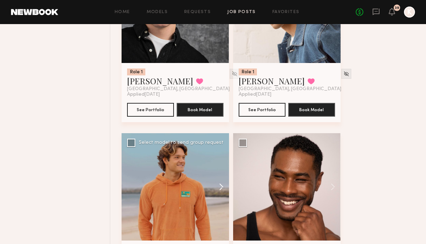
click at [224, 153] on button at bounding box center [218, 186] width 22 height 107
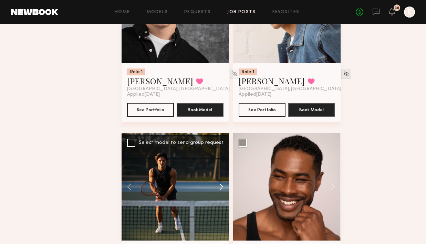
click at [224, 153] on button at bounding box center [218, 186] width 22 height 107
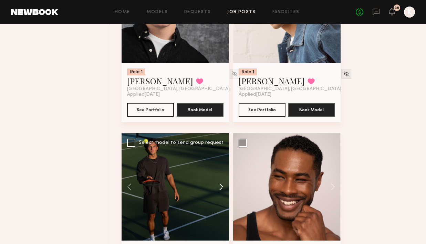
click at [224, 153] on button at bounding box center [218, 186] width 22 height 107
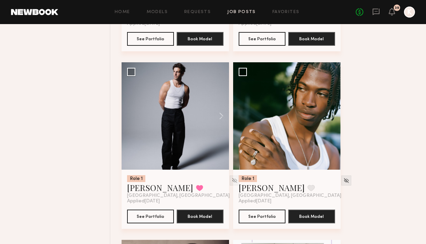
scroll to position [1622, 0]
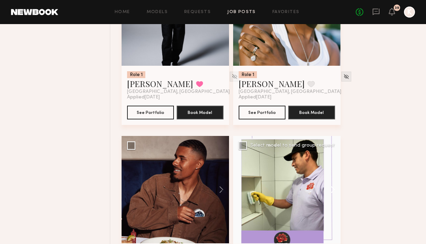
click at [268, 156] on button at bounding box center [329, 189] width 22 height 107
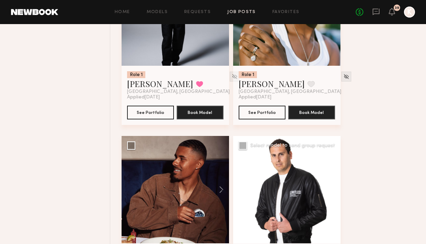
click at [268, 156] on button at bounding box center [329, 189] width 22 height 107
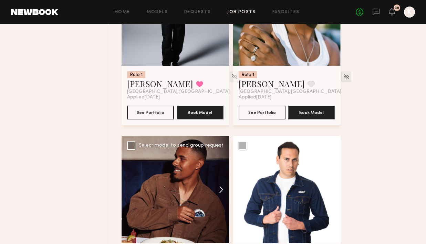
click at [223, 153] on button at bounding box center [218, 189] width 22 height 107
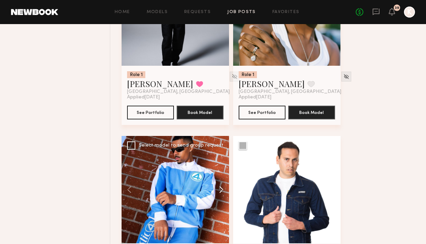
click at [223, 153] on button at bounding box center [218, 189] width 22 height 107
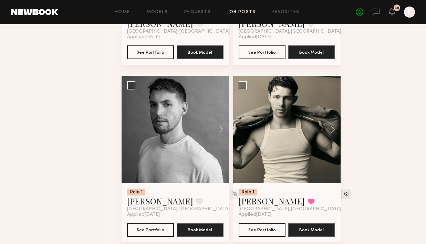
scroll to position [2011, 0]
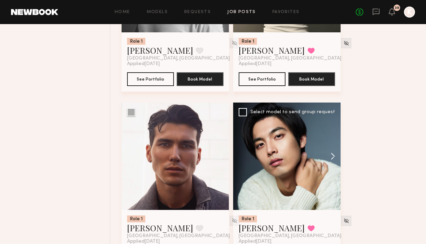
click at [268, 124] on button at bounding box center [329, 156] width 22 height 107
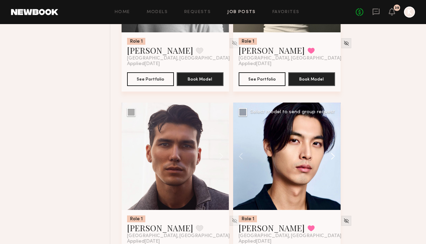
click at [268, 124] on button at bounding box center [329, 156] width 22 height 107
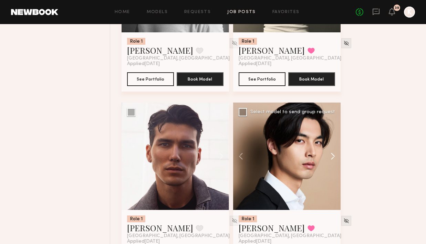
click at [268, 124] on button at bounding box center [329, 156] width 22 height 107
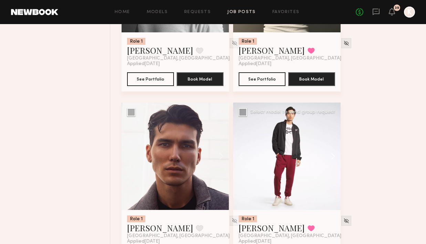
click at [268, 124] on button at bounding box center [329, 156] width 22 height 107
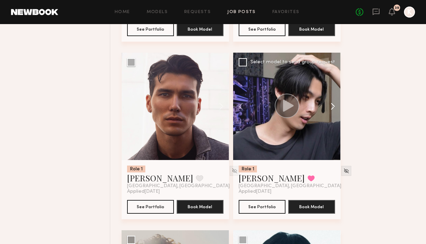
scroll to position [2192, 0]
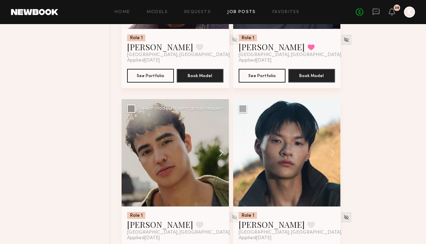
click at [224, 123] on button at bounding box center [218, 152] width 22 height 107
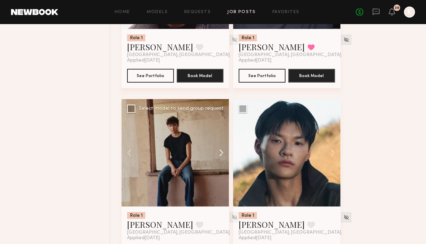
click at [224, 123] on button at bounding box center [218, 152] width 22 height 107
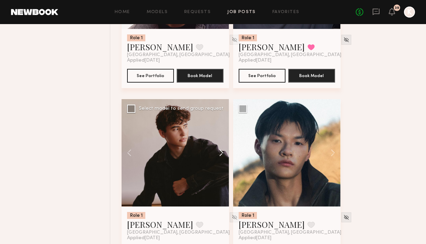
click at [224, 123] on button at bounding box center [218, 152] width 22 height 107
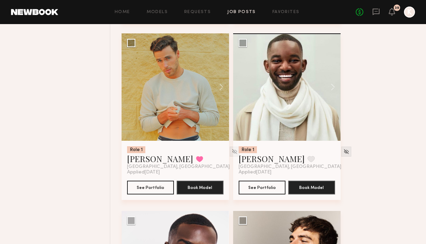
scroll to position [2534, 0]
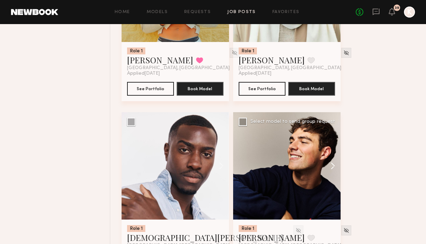
click at [268, 129] on button at bounding box center [329, 165] width 22 height 107
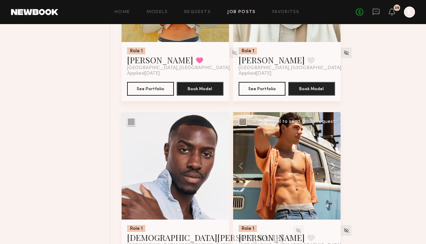
click at [268, 129] on button at bounding box center [329, 165] width 22 height 107
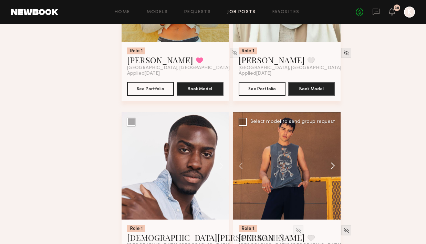
click at [268, 129] on button at bounding box center [329, 165] width 22 height 107
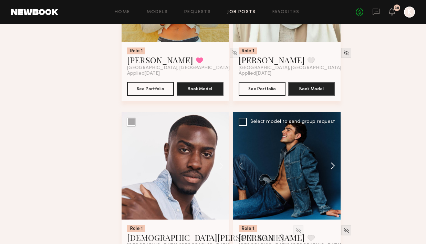
click at [268, 129] on button at bounding box center [329, 165] width 22 height 107
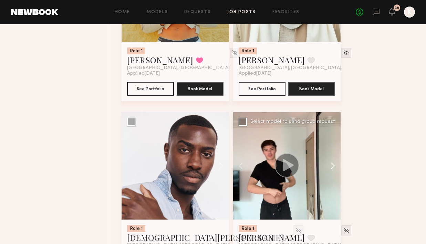
click at [268, 129] on button at bounding box center [329, 165] width 22 height 107
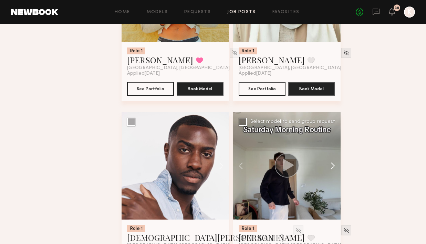
click at [268, 129] on button at bounding box center [329, 165] width 22 height 107
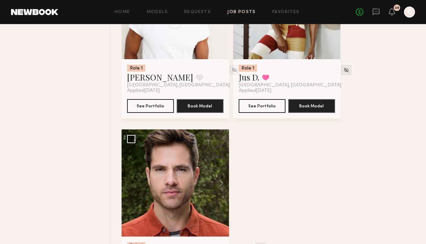
scroll to position [3234, 0]
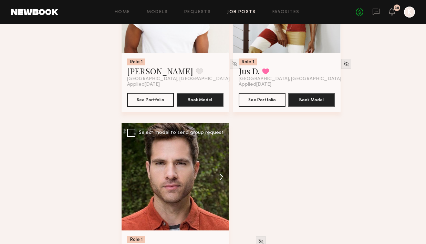
click at [223, 145] on button at bounding box center [218, 176] width 22 height 107
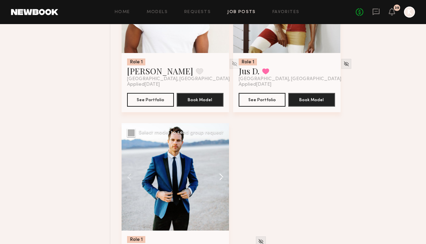
click at [223, 145] on button at bounding box center [218, 176] width 22 height 107
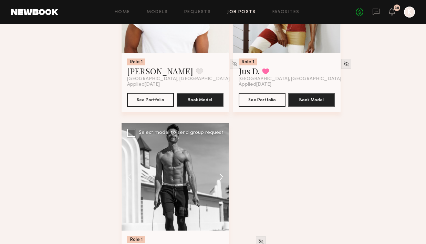
click at [223, 145] on button at bounding box center [218, 176] width 22 height 107
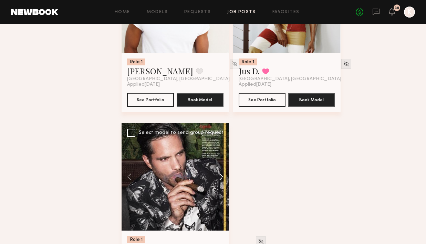
click at [223, 145] on button at bounding box center [218, 176] width 22 height 107
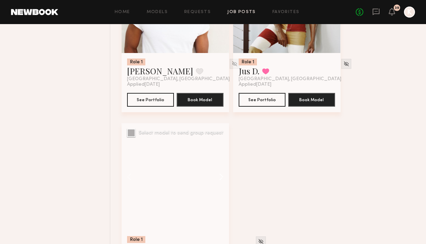
click at [223, 145] on button at bounding box center [218, 176] width 22 height 107
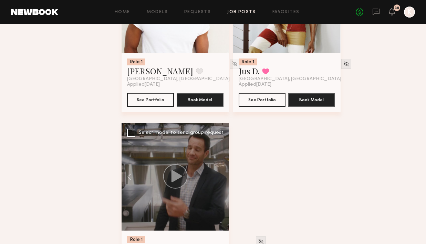
click at [223, 145] on div at bounding box center [175, 176] width 107 height 107
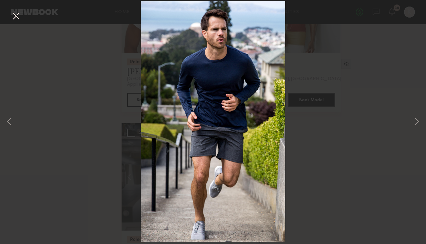
click at [16, 15] on button at bounding box center [15, 16] width 11 height 12
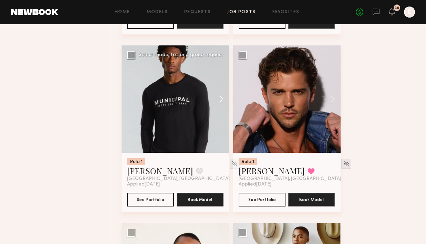
scroll to position [2946, 0]
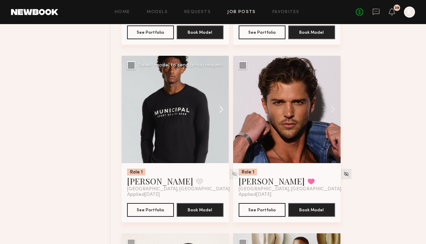
click at [218, 74] on button at bounding box center [218, 109] width 22 height 107
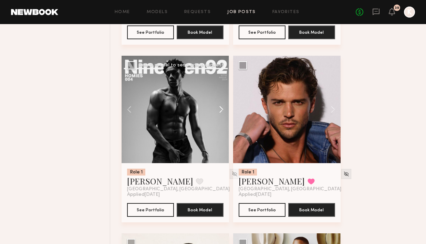
click at [218, 74] on button at bounding box center [218, 109] width 22 height 107
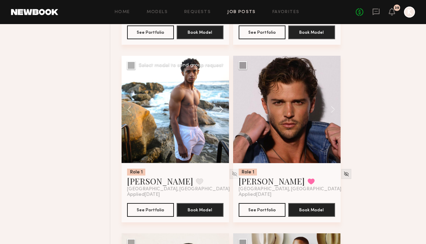
click at [218, 74] on button at bounding box center [218, 109] width 22 height 107
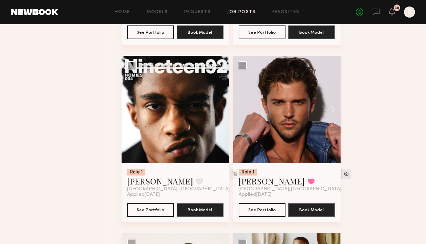
click at [218, 74] on div at bounding box center [175, 109] width 107 height 107
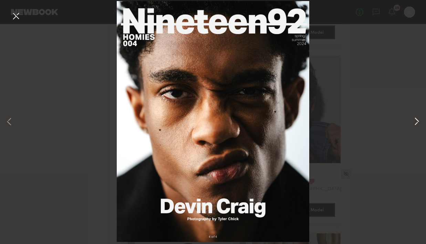
click at [268, 120] on button at bounding box center [416, 121] width 8 height 195
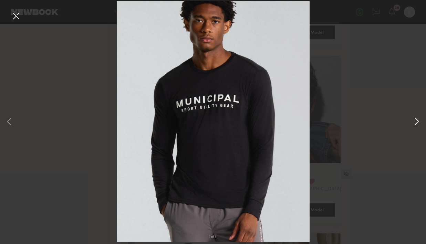
click at [268, 120] on button at bounding box center [416, 121] width 8 height 195
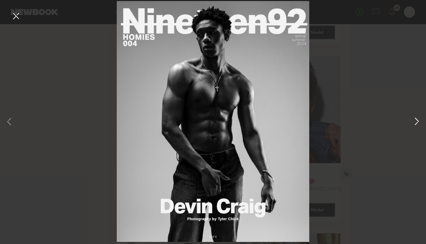
click at [268, 120] on button at bounding box center [416, 121] width 8 height 195
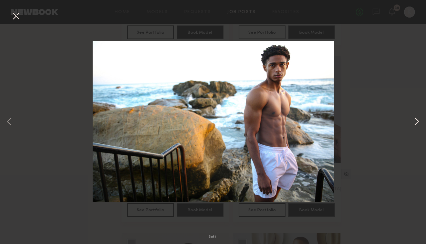
click at [268, 118] on button at bounding box center [416, 121] width 8 height 195
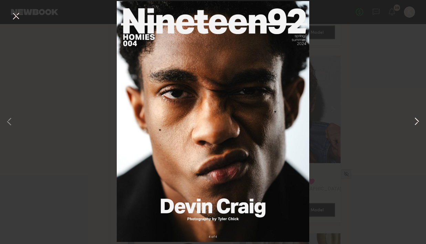
click at [268, 118] on button at bounding box center [416, 121] width 8 height 195
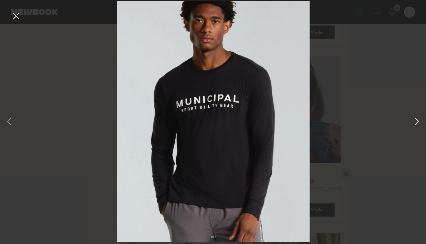
click at [268, 118] on button at bounding box center [416, 121] width 8 height 195
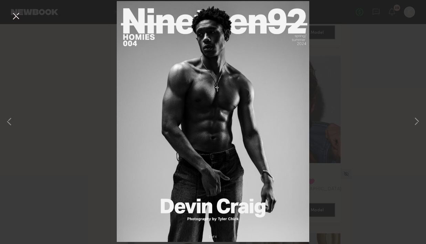
click at [18, 18] on button at bounding box center [15, 16] width 11 height 12
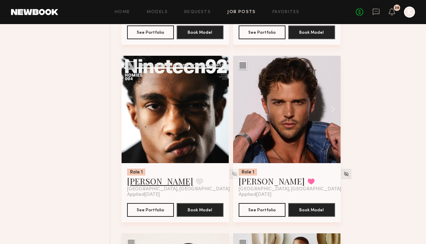
click at [139, 176] on link "Devin C." at bounding box center [160, 181] width 66 height 11
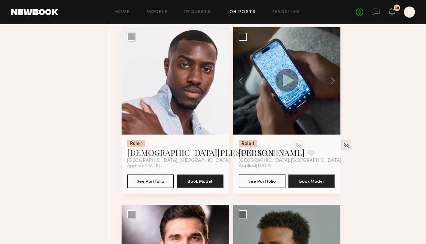
scroll to position [2535, 0]
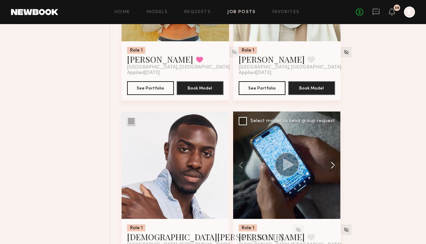
click at [268, 132] on button at bounding box center [329, 165] width 22 height 107
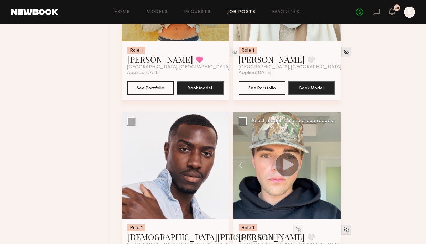
click at [268, 132] on div at bounding box center [286, 165] width 107 height 107
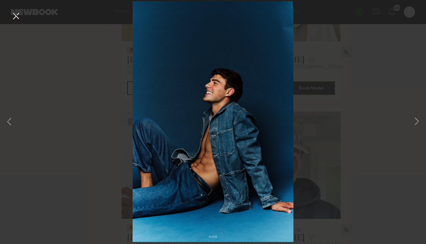
click at [14, 17] on button at bounding box center [15, 16] width 11 height 12
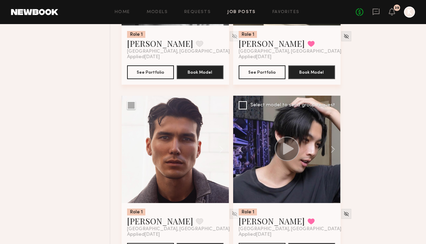
scroll to position [1841, 0]
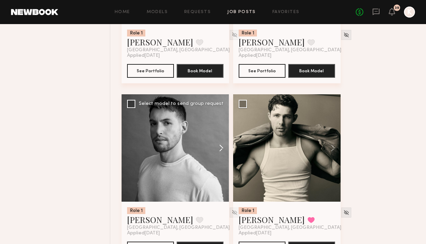
click at [220, 116] on button at bounding box center [218, 147] width 22 height 107
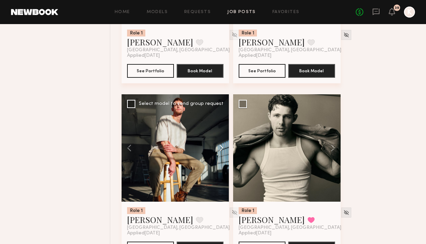
click at [220, 116] on button at bounding box center [218, 147] width 22 height 107
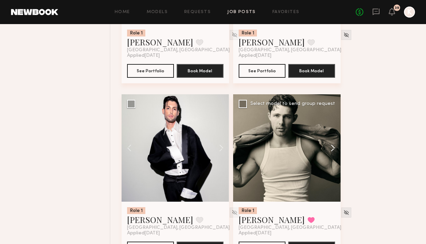
click at [268, 115] on button at bounding box center [329, 147] width 22 height 107
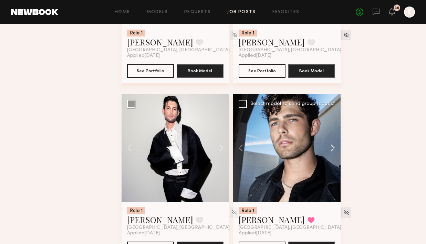
click at [268, 115] on button at bounding box center [329, 147] width 22 height 107
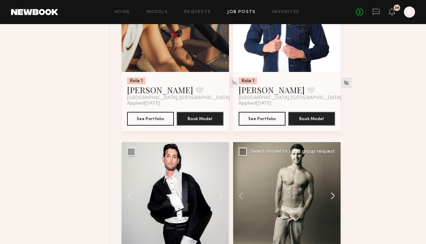
scroll to position [1700, 0]
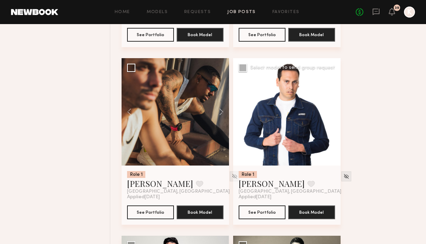
click at [268, 75] on button at bounding box center [329, 111] width 22 height 107
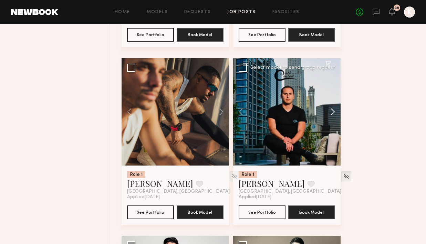
click at [268, 75] on button at bounding box center [329, 111] width 22 height 107
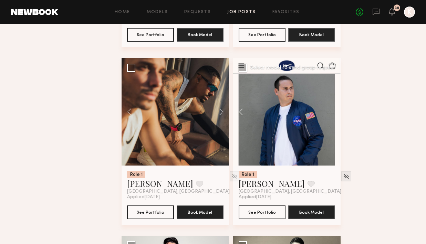
click at [268, 75] on div at bounding box center [286, 111] width 107 height 107
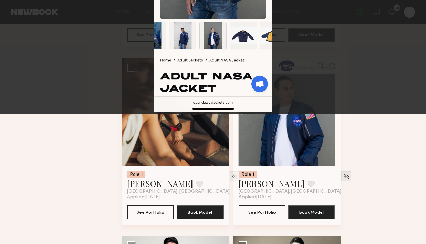
click at [16, 17] on button at bounding box center [15, 16] width 11 height 12
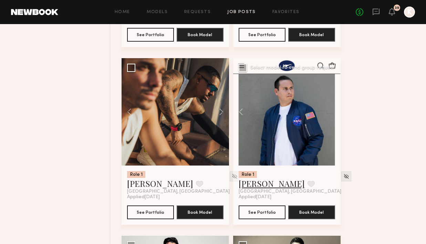
click at [257, 178] on link "Nikki R." at bounding box center [272, 183] width 66 height 11
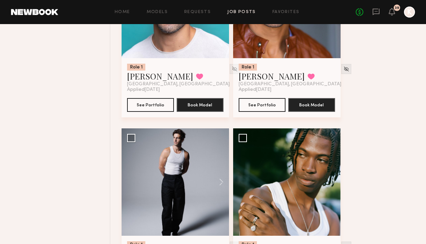
scroll to position [1332, 0]
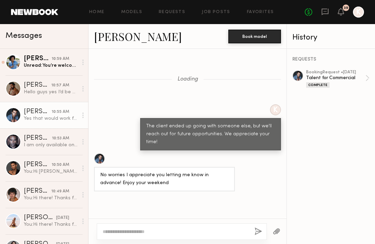
scroll to position [554, 0]
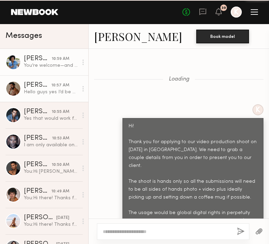
scroll to position [1208, 0]
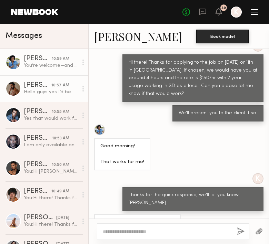
click at [36, 86] on div "[PERSON_NAME]" at bounding box center [38, 85] width 28 height 7
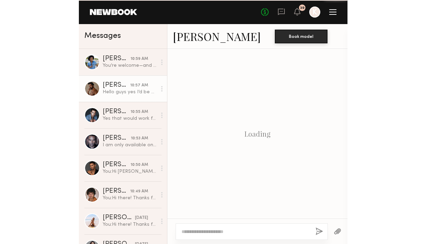
scroll to position [710, 0]
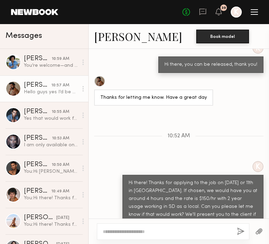
click at [105, 35] on link "Uros M." at bounding box center [138, 36] width 88 height 15
click at [105, 41] on link "[PERSON_NAME]" at bounding box center [138, 36] width 88 height 15
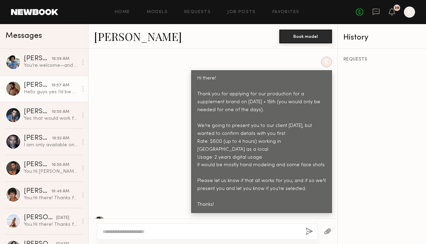
scroll to position [743, 0]
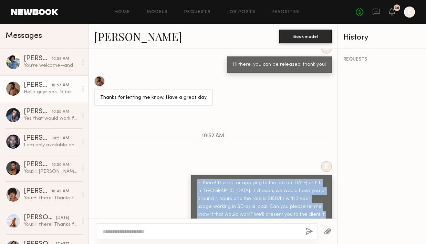
drag, startPoint x: 197, startPoint y: 151, endPoint x: 313, endPoint y: 184, distance: 120.9
click at [268, 184] on div "Hi there! Thanks for applying to the job on September 10th or 11th in San Diego…" at bounding box center [261, 203] width 141 height 56
copy div "Hi there! Thanks for applying to the job on September 10th or 11th in San Diego…"
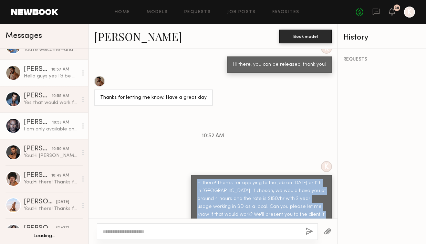
scroll to position [33, 0]
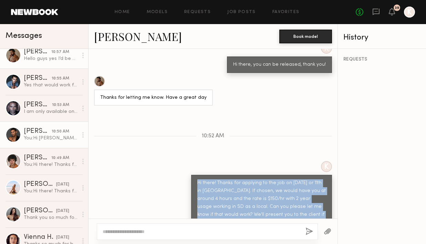
click at [46, 136] on div "You: Hi Shanti! Thanks for applying to the job on September 10th or 11th in San…" at bounding box center [51, 138] width 54 height 7
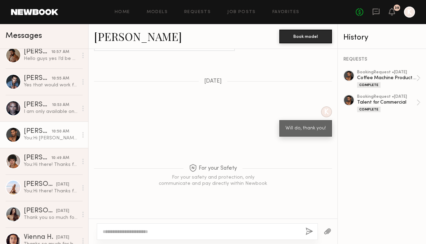
scroll to position [352, 0]
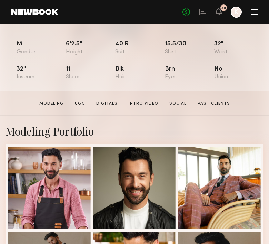
scroll to position [125, 0]
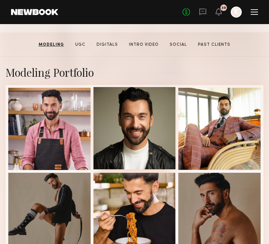
click at [121, 122] on div at bounding box center [134, 128] width 82 height 82
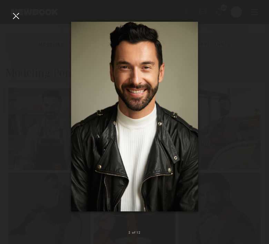
click at [11, 18] on div at bounding box center [15, 15] width 11 height 11
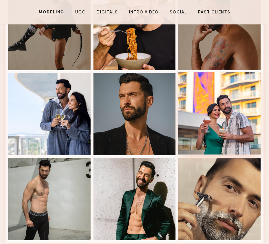
scroll to position [398, 0]
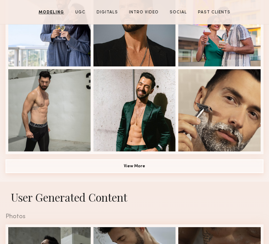
click at [138, 167] on button "View More" at bounding box center [135, 166] width 258 height 14
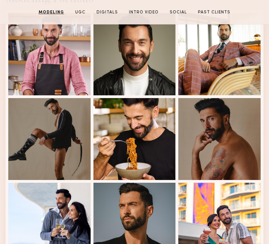
scroll to position [170, 0]
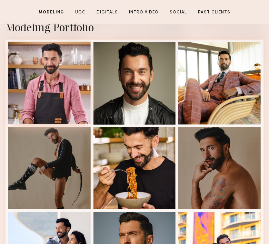
click at [41, 74] on div at bounding box center [49, 83] width 82 height 82
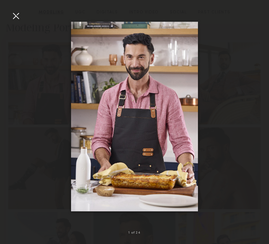
click at [18, 16] on div at bounding box center [15, 15] width 11 height 11
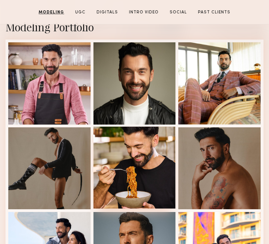
click at [139, 154] on div at bounding box center [134, 168] width 82 height 82
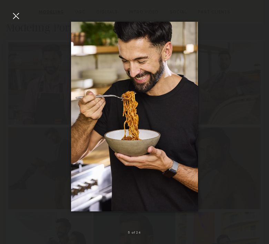
click at [13, 17] on div at bounding box center [15, 15] width 11 height 11
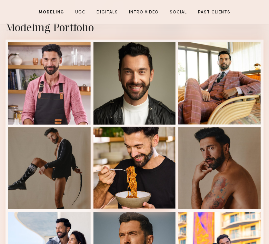
click at [138, 164] on div at bounding box center [134, 168] width 82 height 82
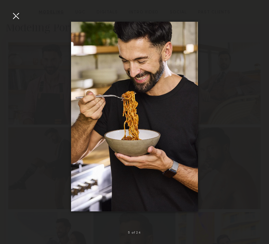
click at [16, 14] on div at bounding box center [15, 15] width 11 height 11
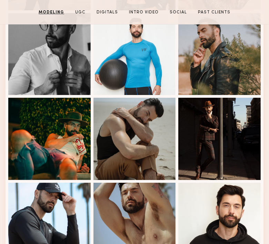
scroll to position [524, 0]
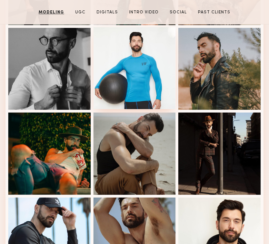
click at [158, 52] on div at bounding box center [134, 68] width 82 height 82
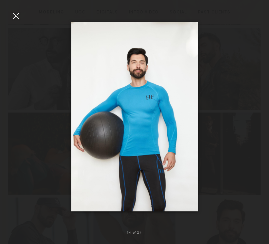
click at [19, 15] on div at bounding box center [15, 15] width 11 height 11
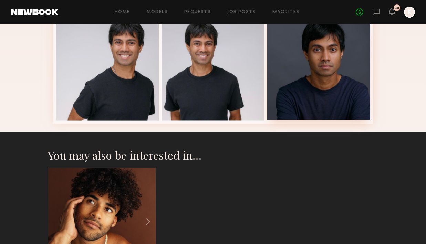
scroll to position [379, 0]
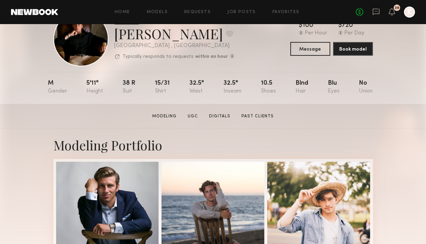
scroll to position [45, 0]
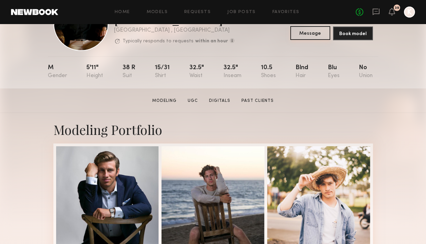
click at [314, 31] on button "Message" at bounding box center [310, 33] width 40 height 14
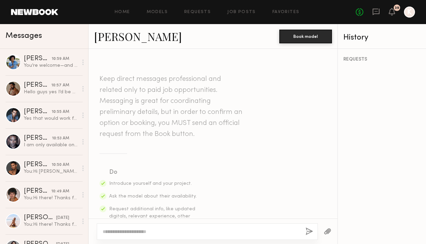
click at [119, 233] on textarea at bounding box center [201, 231] width 197 height 7
paste textarea "**********"
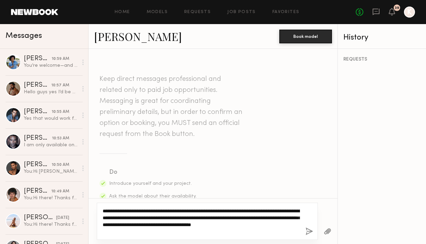
type textarea "**********"
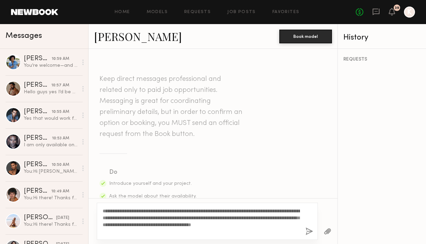
click at [311, 230] on button "button" at bounding box center [309, 232] width 8 height 9
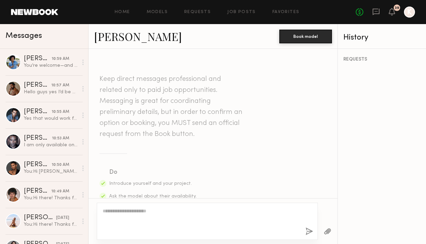
scroll to position [223, 0]
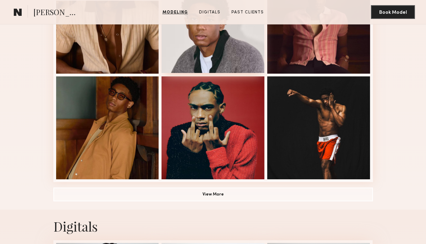
scroll to position [515, 0]
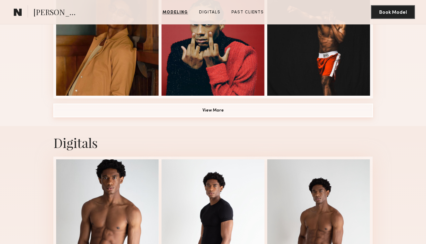
click at [216, 111] on button "View More" at bounding box center [213, 111] width 320 height 14
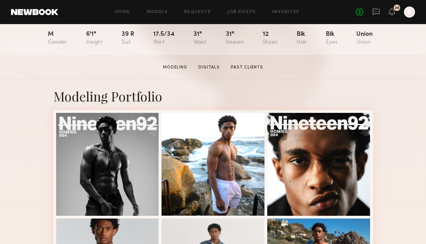
scroll to position [154, 0]
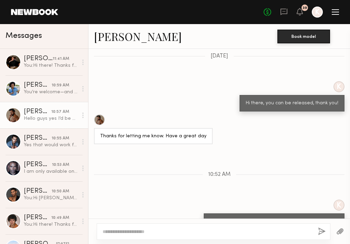
scroll to position [710, 0]
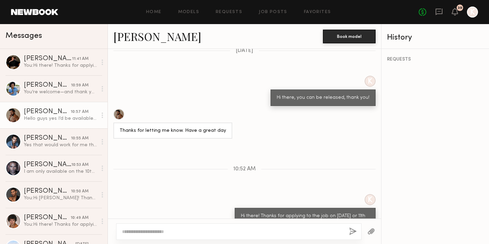
scroll to position [743, 0]
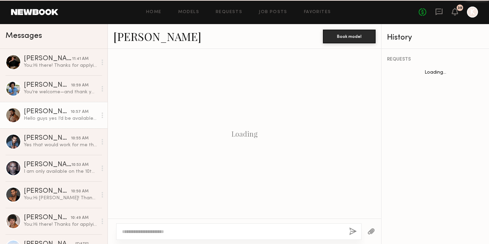
scroll to position [743, 0]
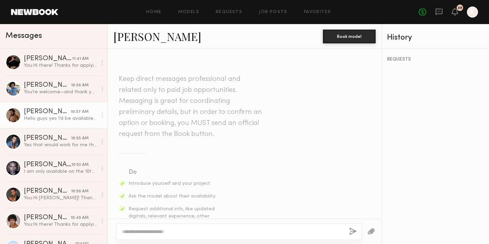
scroll to position [743, 0]
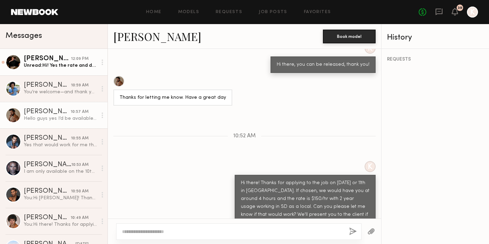
click at [62, 57] on div "[PERSON_NAME]" at bounding box center [47, 58] width 47 height 7
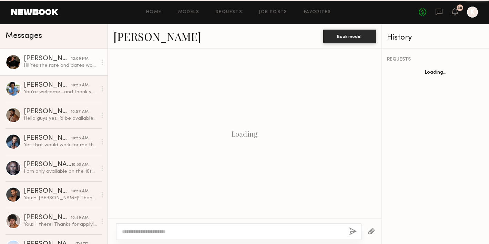
scroll to position [258, 0]
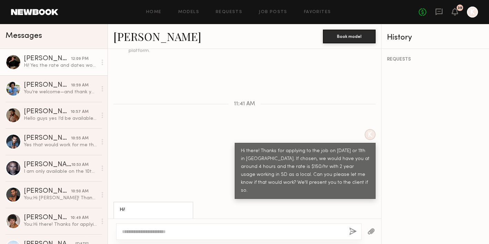
click at [127, 32] on link "[PERSON_NAME]" at bounding box center [157, 36] width 88 height 15
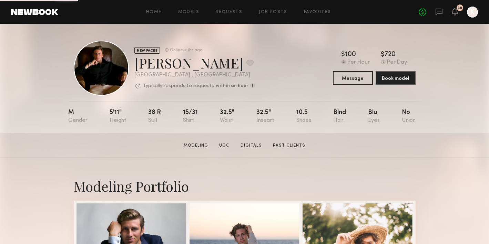
click at [94, 155] on section "[PERSON_NAME] Modeling UGC Digitals Past Clients Message Book Model" at bounding box center [244, 145] width 489 height 24
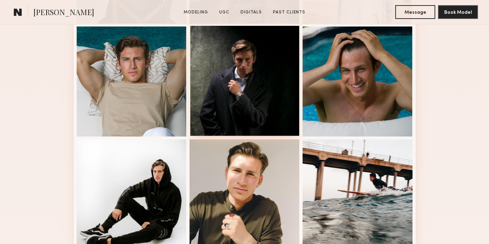
scroll to position [344, 0]
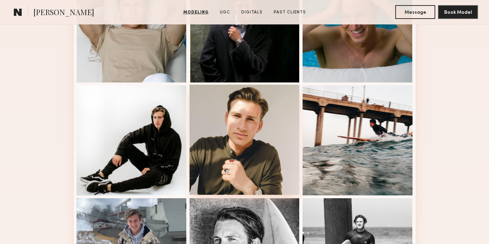
click at [253, 138] on div at bounding box center [244, 140] width 110 height 110
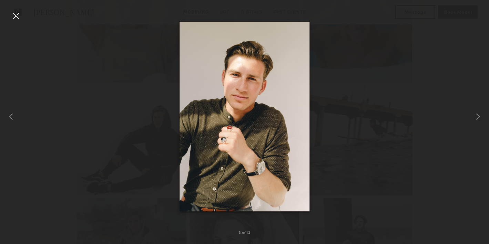
click at [13, 12] on div at bounding box center [15, 15] width 11 height 11
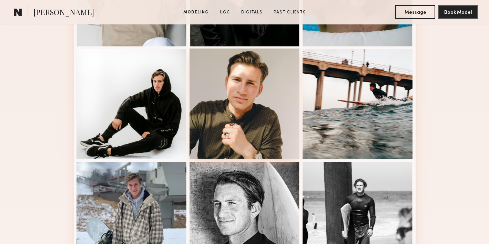
scroll to position [442, 0]
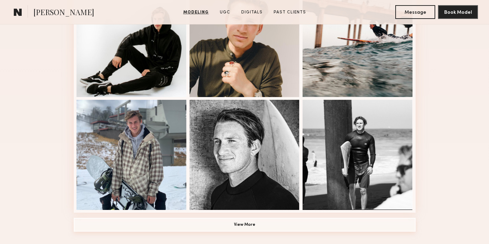
click at [245, 227] on button "View More" at bounding box center [245, 225] width 342 height 14
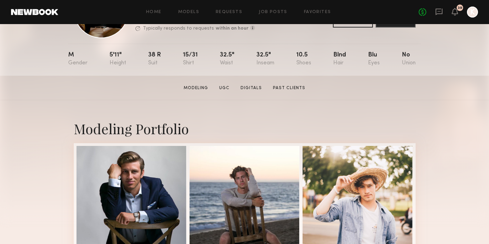
scroll to position [113, 0]
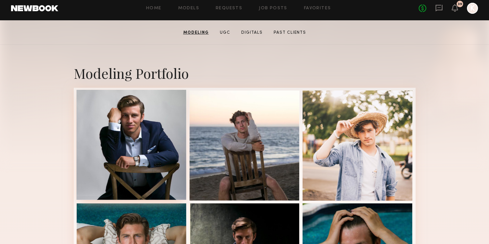
click at [158, 125] on div at bounding box center [131, 145] width 110 height 110
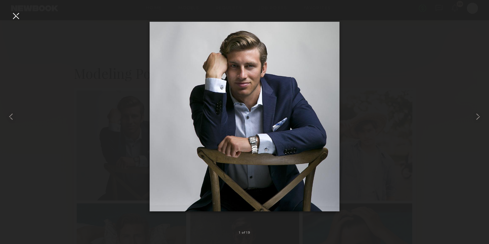
click at [15, 12] on div at bounding box center [15, 15] width 11 height 11
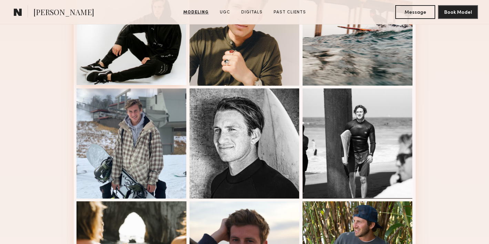
scroll to position [561, 0]
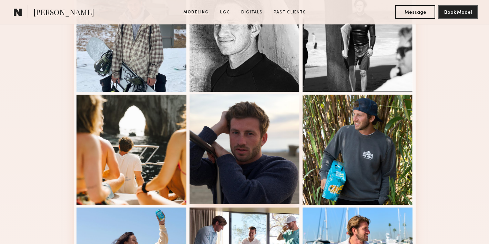
click at [240, 125] on div at bounding box center [244, 149] width 110 height 110
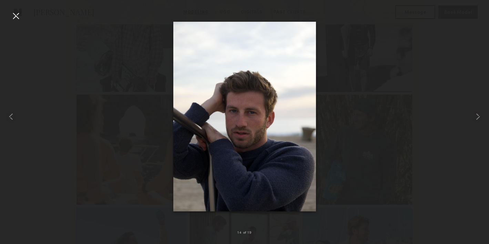
click at [18, 17] on div at bounding box center [15, 15] width 11 height 11
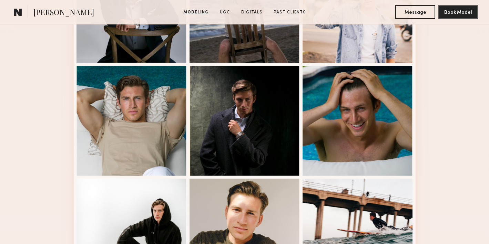
scroll to position [166, 0]
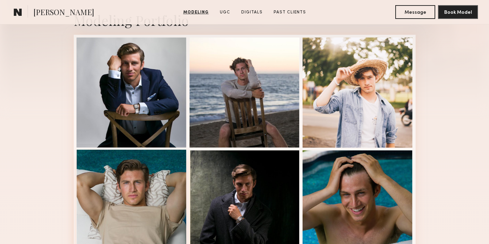
click at [140, 190] on div at bounding box center [131, 205] width 110 height 110
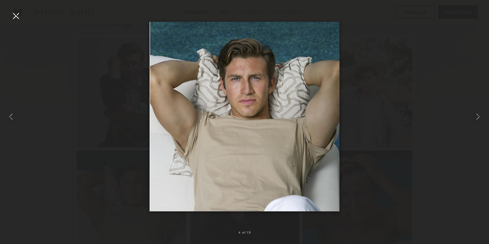
click at [18, 14] on div at bounding box center [15, 15] width 11 height 11
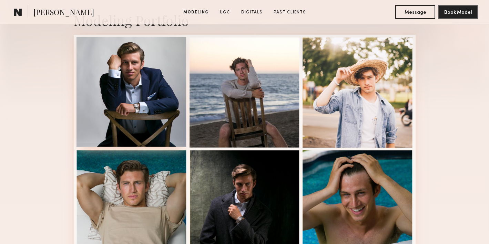
scroll to position [0, 0]
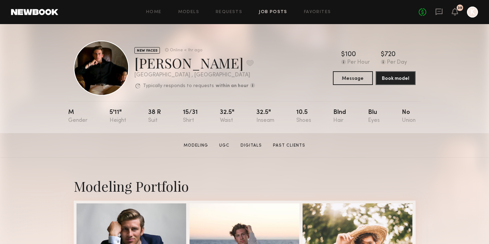
click at [264, 11] on link "Job Posts" at bounding box center [273, 12] width 29 height 4
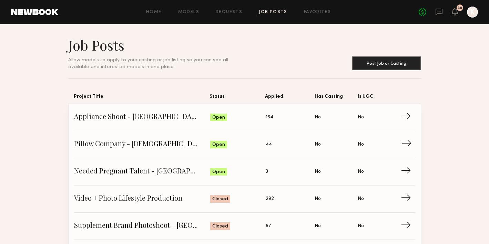
click at [127, 140] on span "Pillow Company - Male Model Needed - San Diego" at bounding box center [142, 144] width 136 height 10
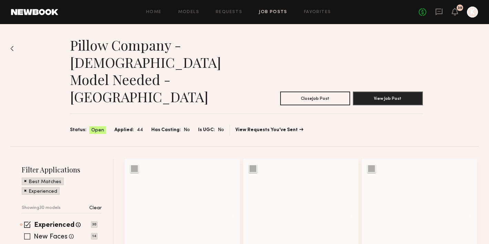
click at [27, 233] on span at bounding box center [27, 236] width 6 height 6
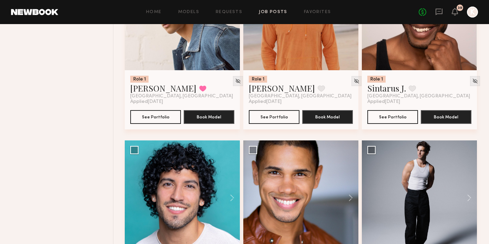
scroll to position [980, 0]
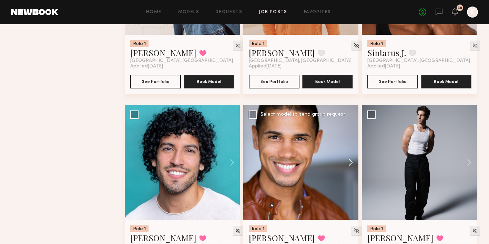
click at [353, 126] on button at bounding box center [347, 162] width 22 height 115
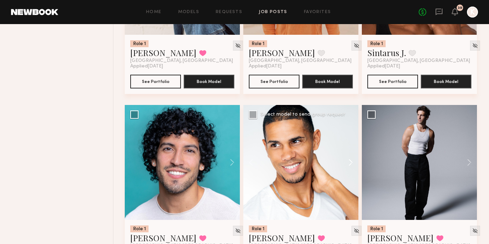
click at [353, 126] on button at bounding box center [347, 162] width 22 height 115
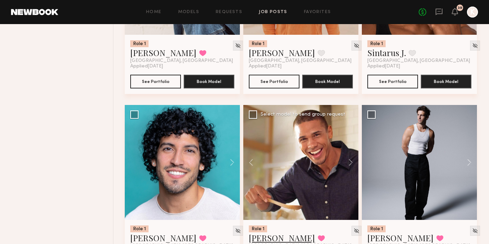
click at [261, 232] on link "[PERSON_NAME]" at bounding box center [282, 237] width 66 height 11
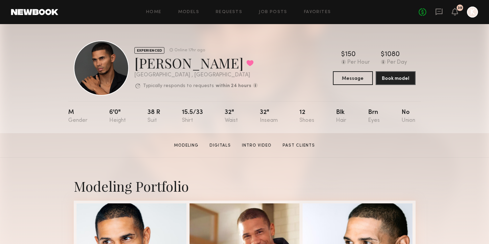
scroll to position [143, 0]
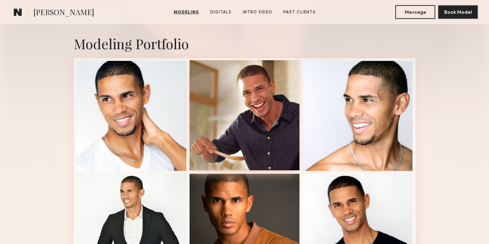
click at [238, 106] on div at bounding box center [244, 115] width 110 height 110
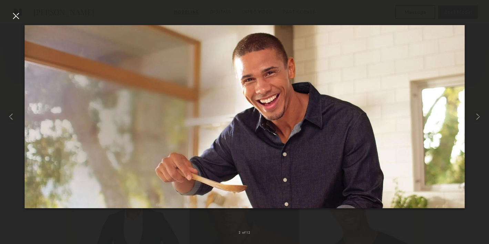
click at [17, 18] on div at bounding box center [15, 15] width 11 height 11
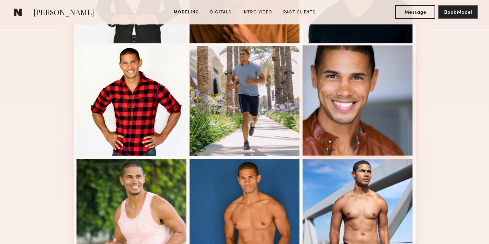
scroll to position [450, 0]
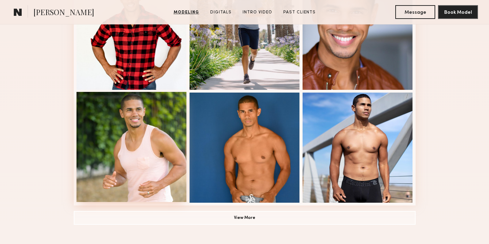
click at [169, 143] on div at bounding box center [131, 147] width 110 height 110
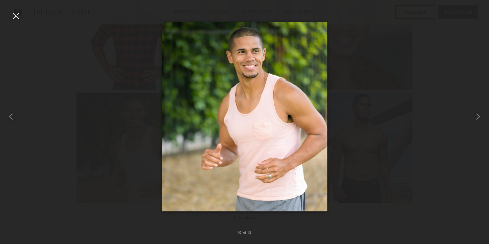
click at [17, 14] on div at bounding box center [15, 15] width 11 height 11
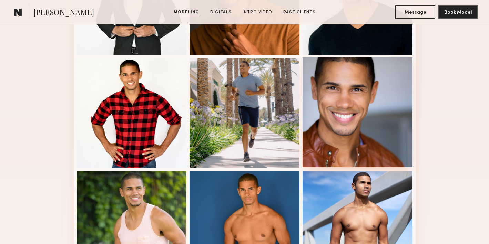
scroll to position [295, 0]
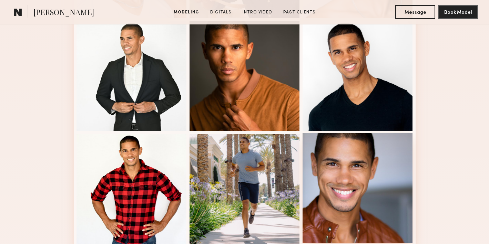
click at [367, 161] on div at bounding box center [357, 188] width 110 height 110
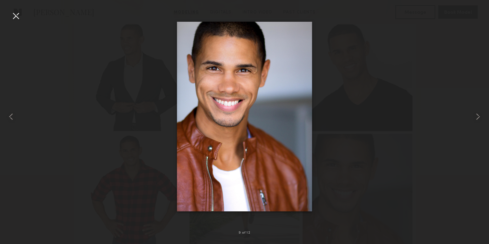
click at [11, 17] on div at bounding box center [15, 15] width 11 height 11
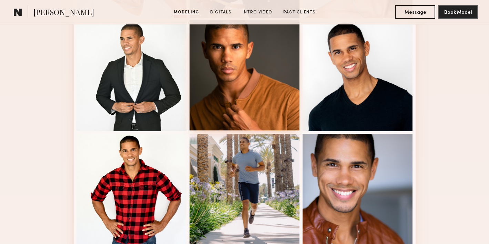
scroll to position [0, 0]
